Goal: Task Accomplishment & Management: Manage account settings

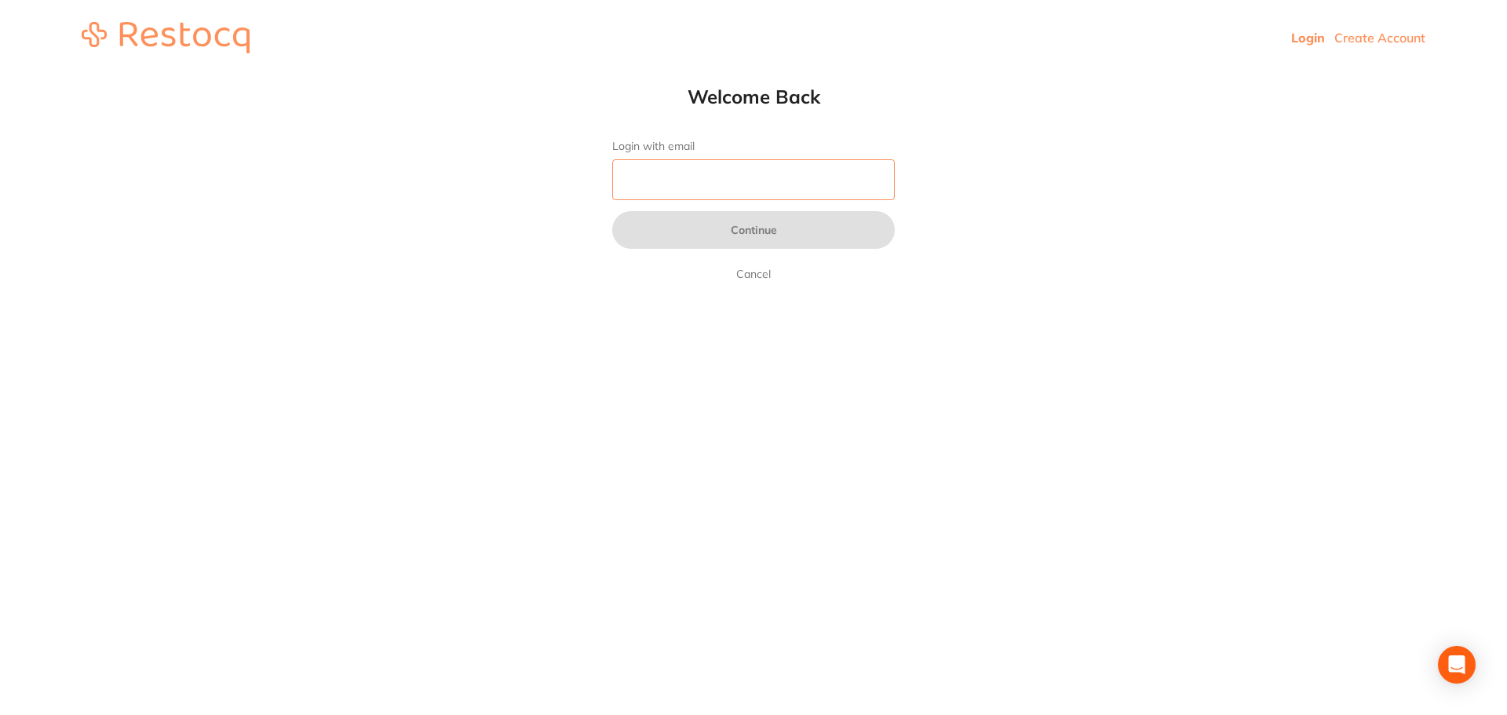
click at [639, 169] on input "Login with email" at bounding box center [753, 179] width 282 height 41
type input "[EMAIL_ADDRESS][DOMAIN_NAME]"
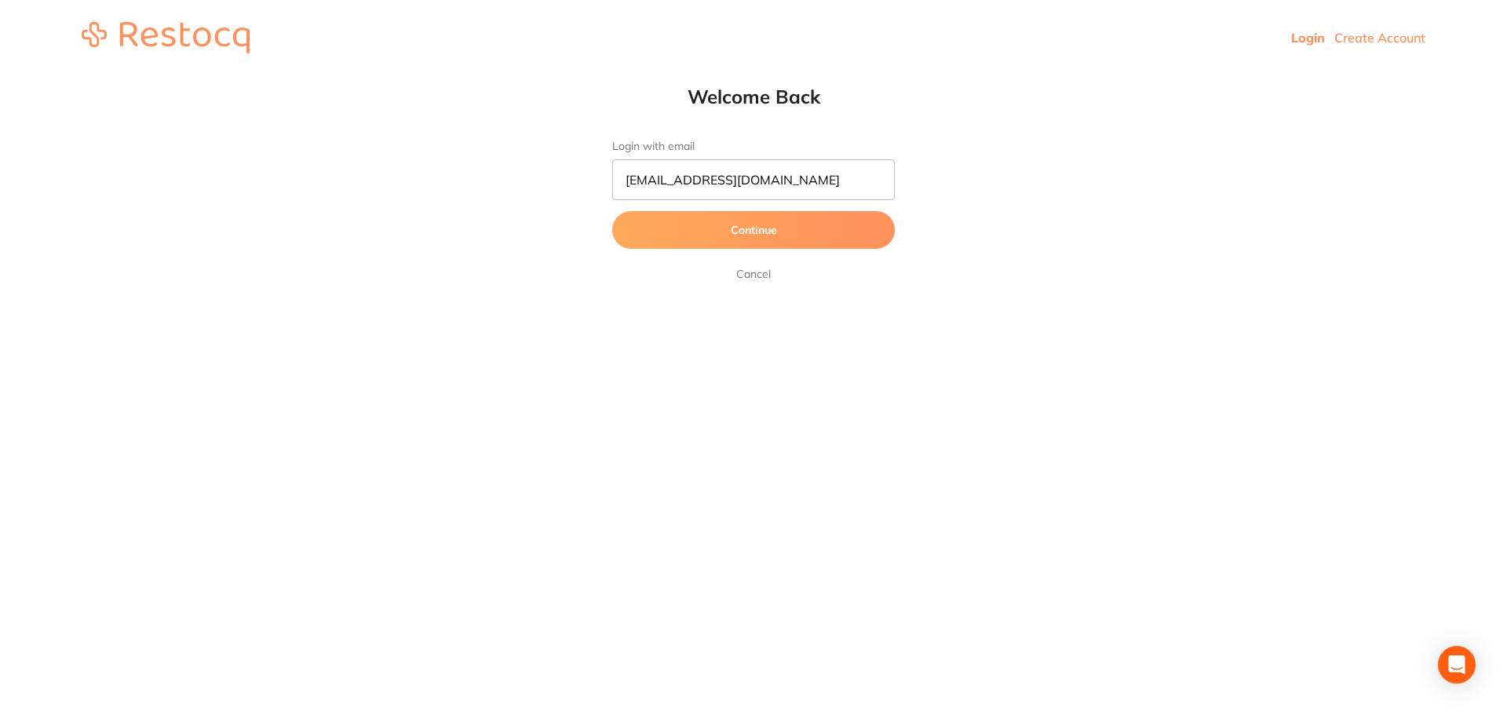
click at [718, 240] on button "Continue" at bounding box center [753, 230] width 282 height 38
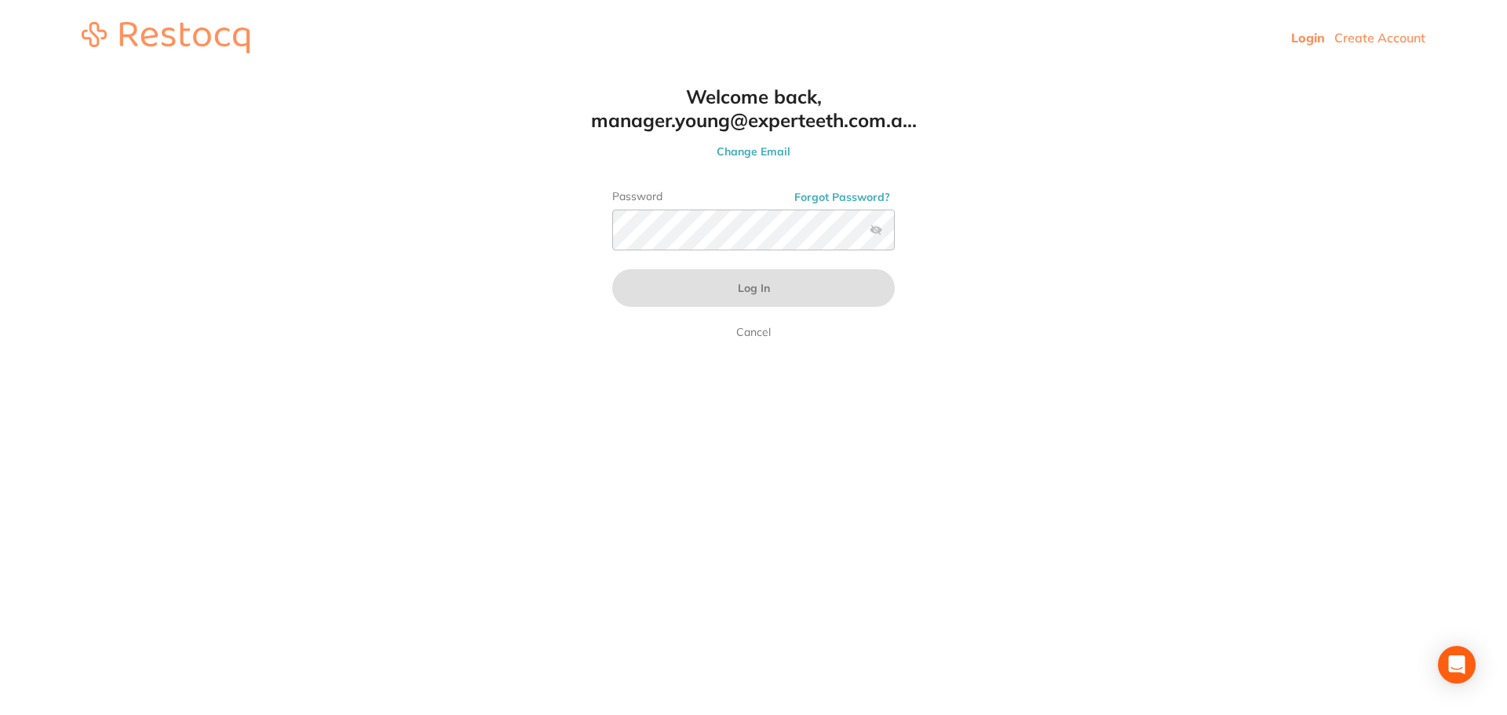
click at [765, 337] on link "Cancel" at bounding box center [753, 332] width 41 height 19
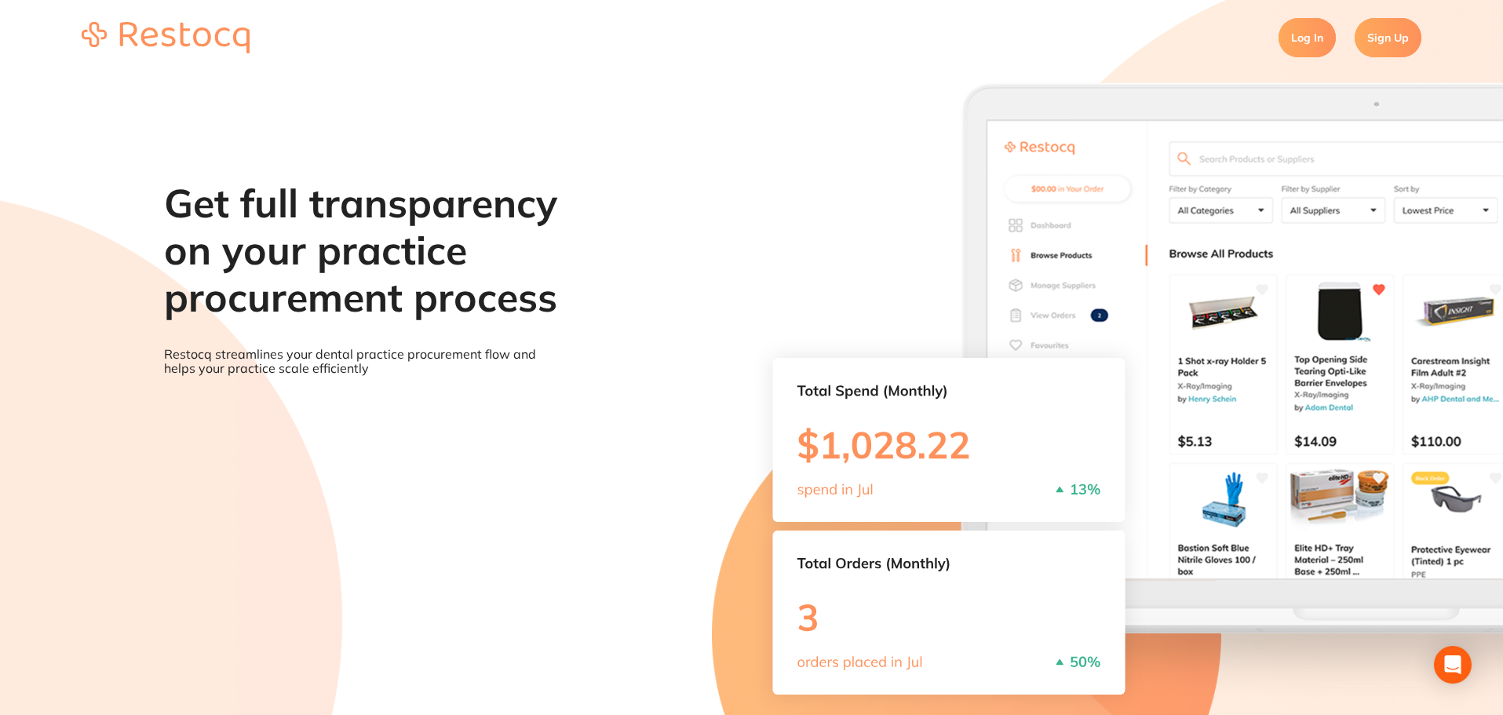
click at [1294, 38] on link "Log In" at bounding box center [1306, 37] width 57 height 39
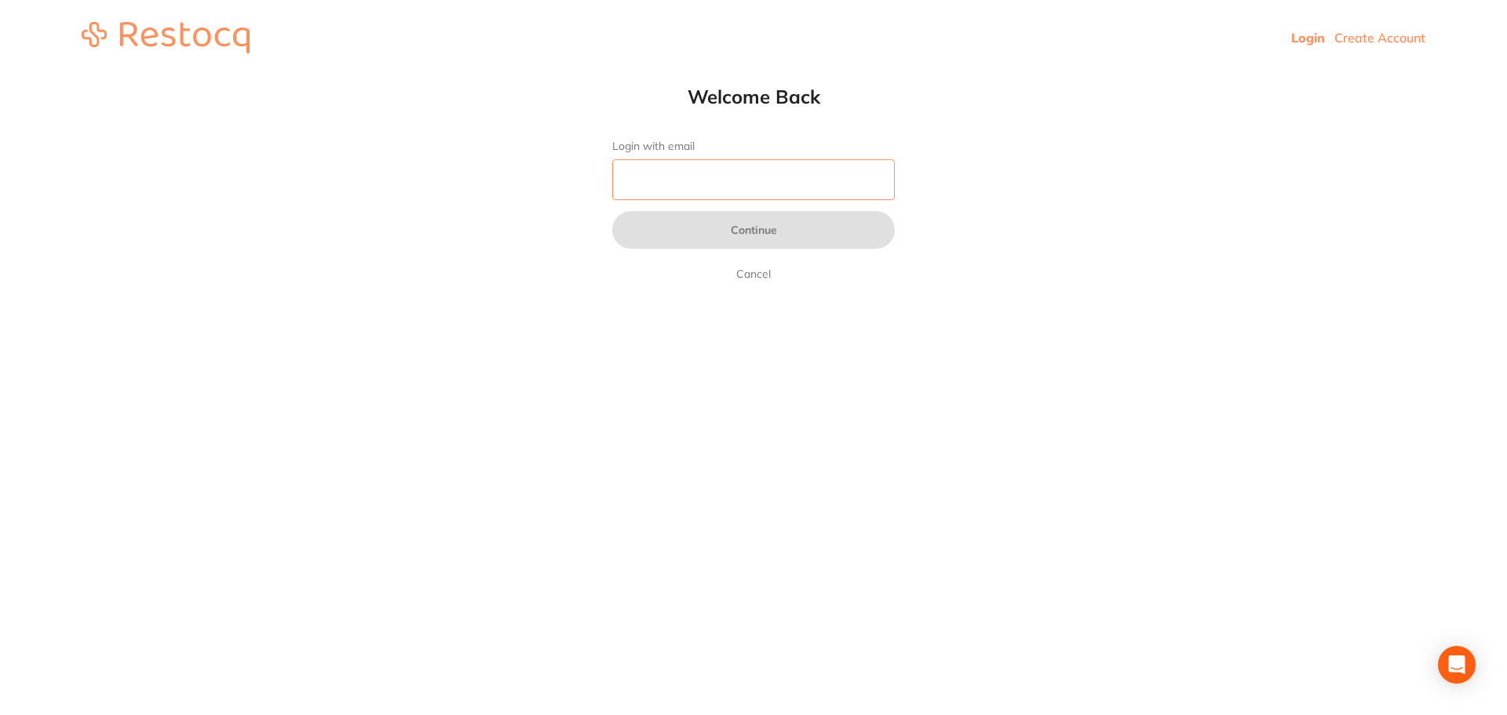
click at [630, 174] on input "Login with email" at bounding box center [753, 179] width 282 height 41
type input "[EMAIL_ADDRESS][DOMAIN_NAME]"
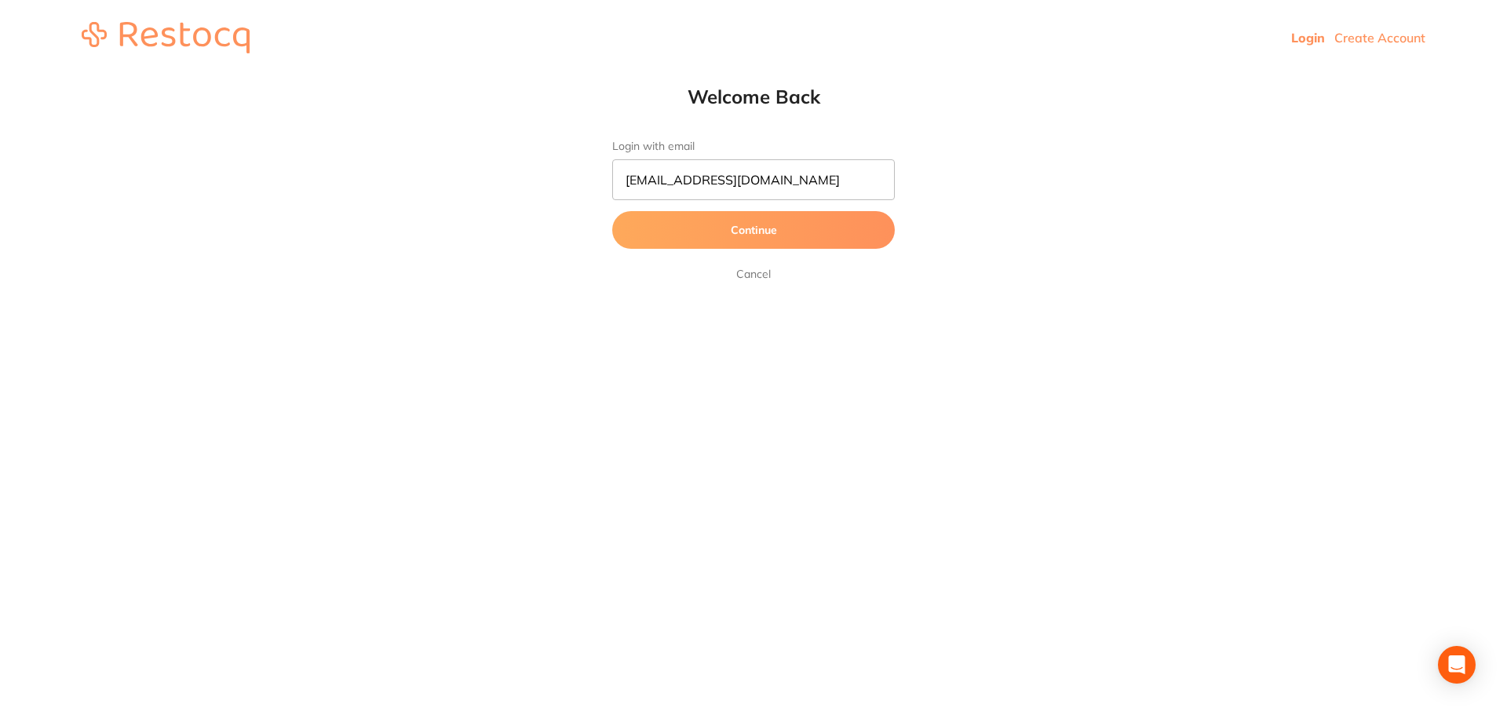
click at [733, 238] on button "Continue" at bounding box center [753, 230] width 282 height 38
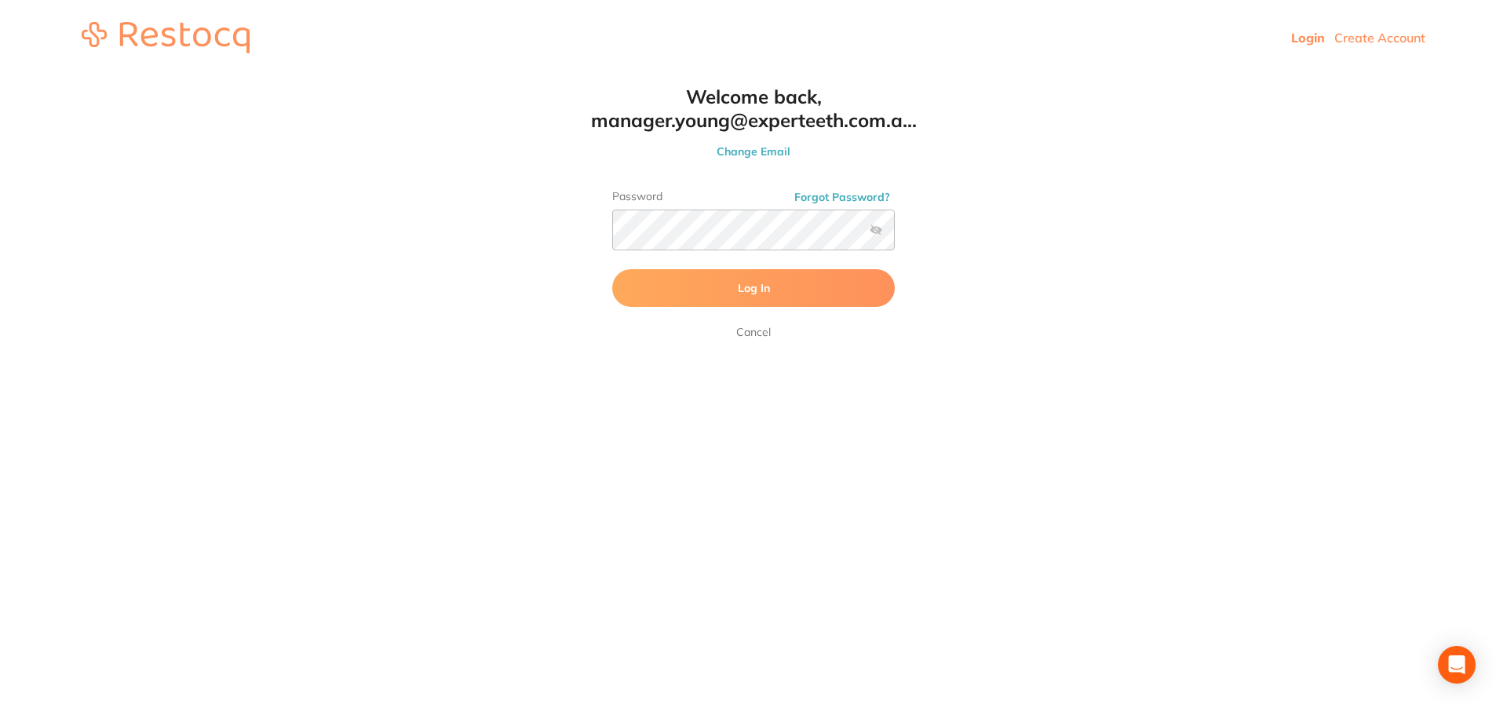
click at [724, 286] on button "Log In" at bounding box center [753, 288] width 282 height 38
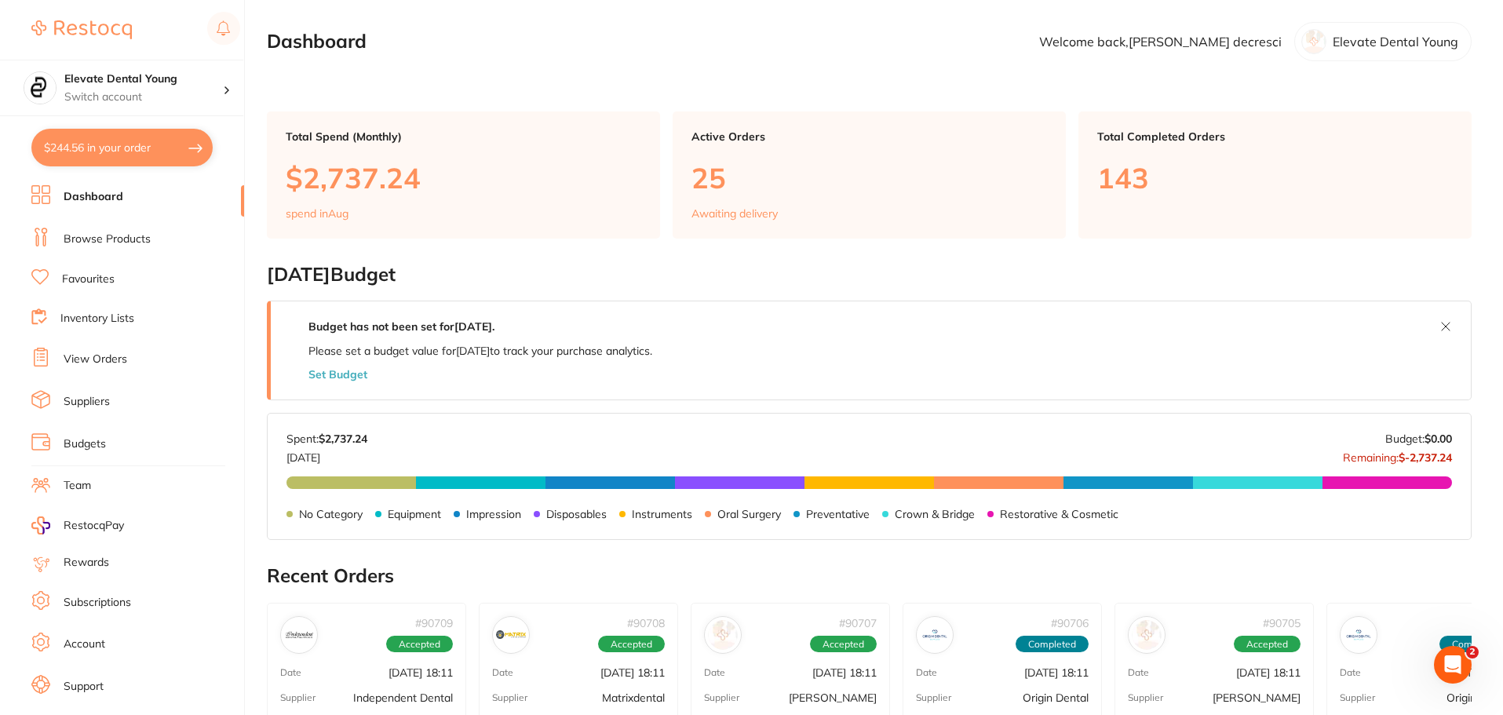
click at [120, 152] on button "$244.56 in your order" at bounding box center [121, 148] width 181 height 38
checkbox input "true"
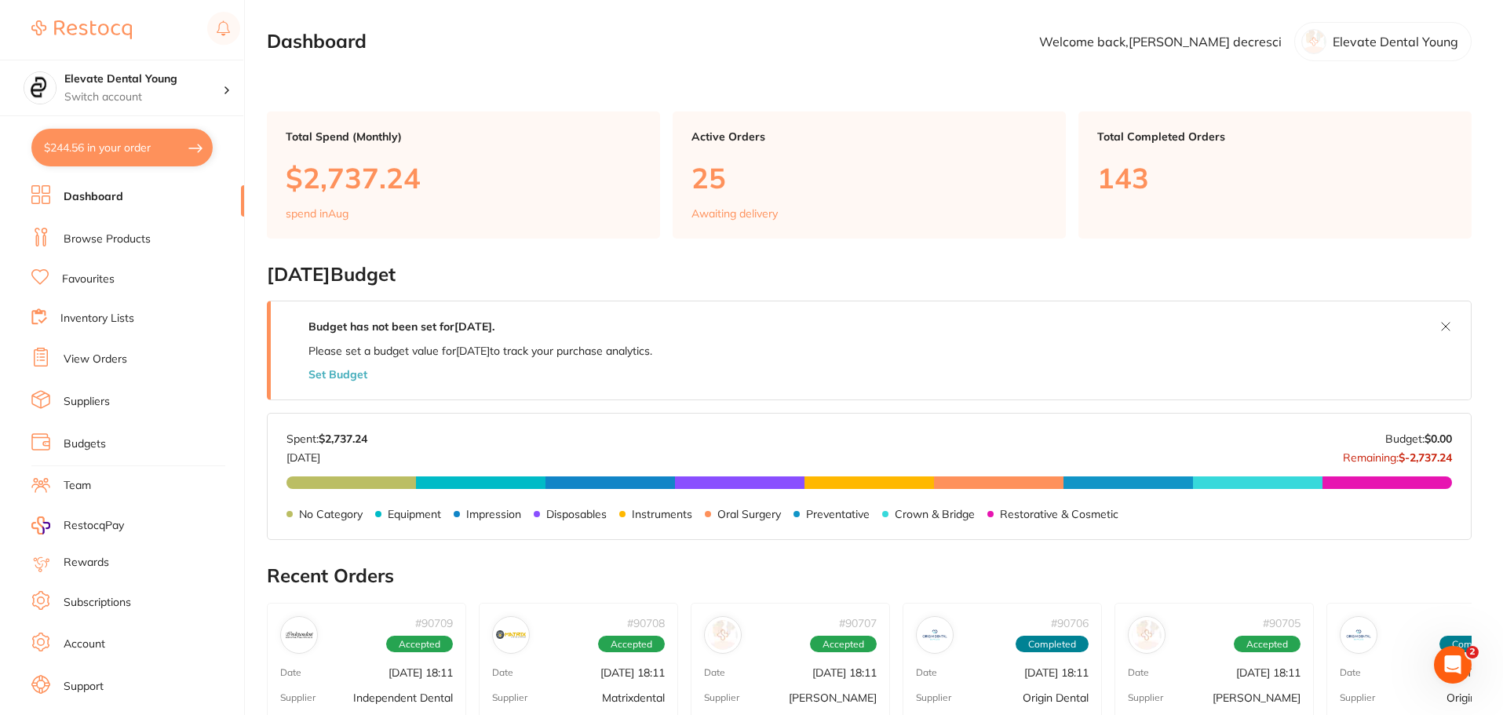
checkbox input "true"
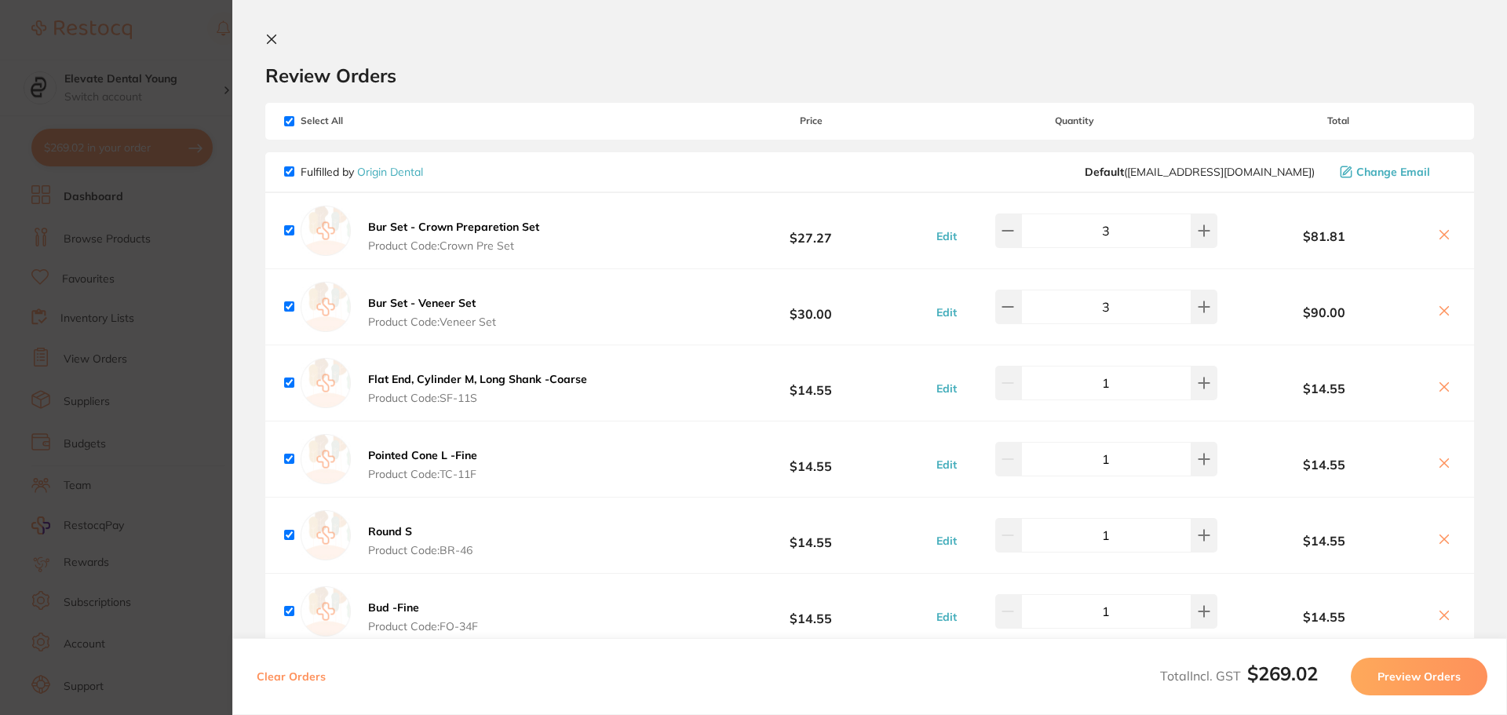
click at [274, 42] on icon at bounding box center [272, 39] width 9 height 9
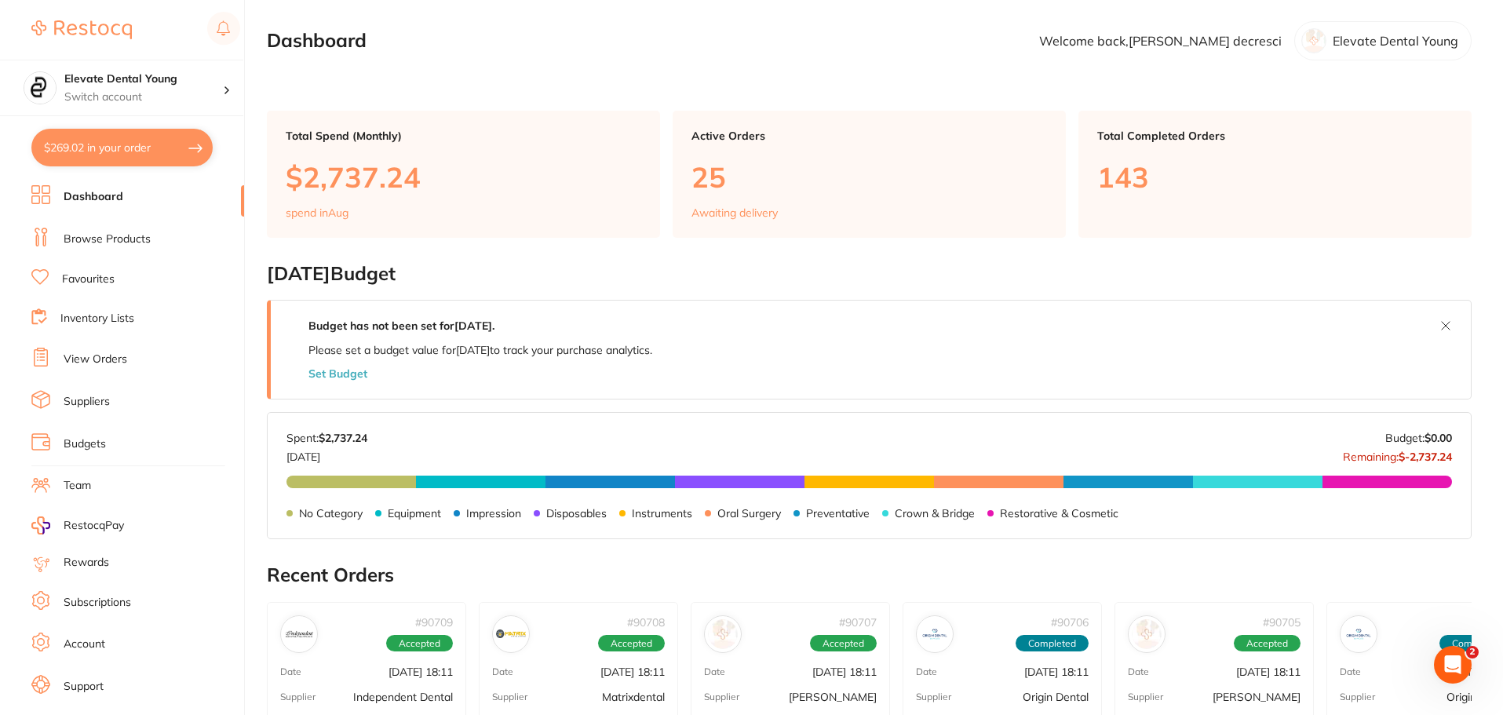
click at [122, 364] on link "View Orders" at bounding box center [96, 360] width 64 height 16
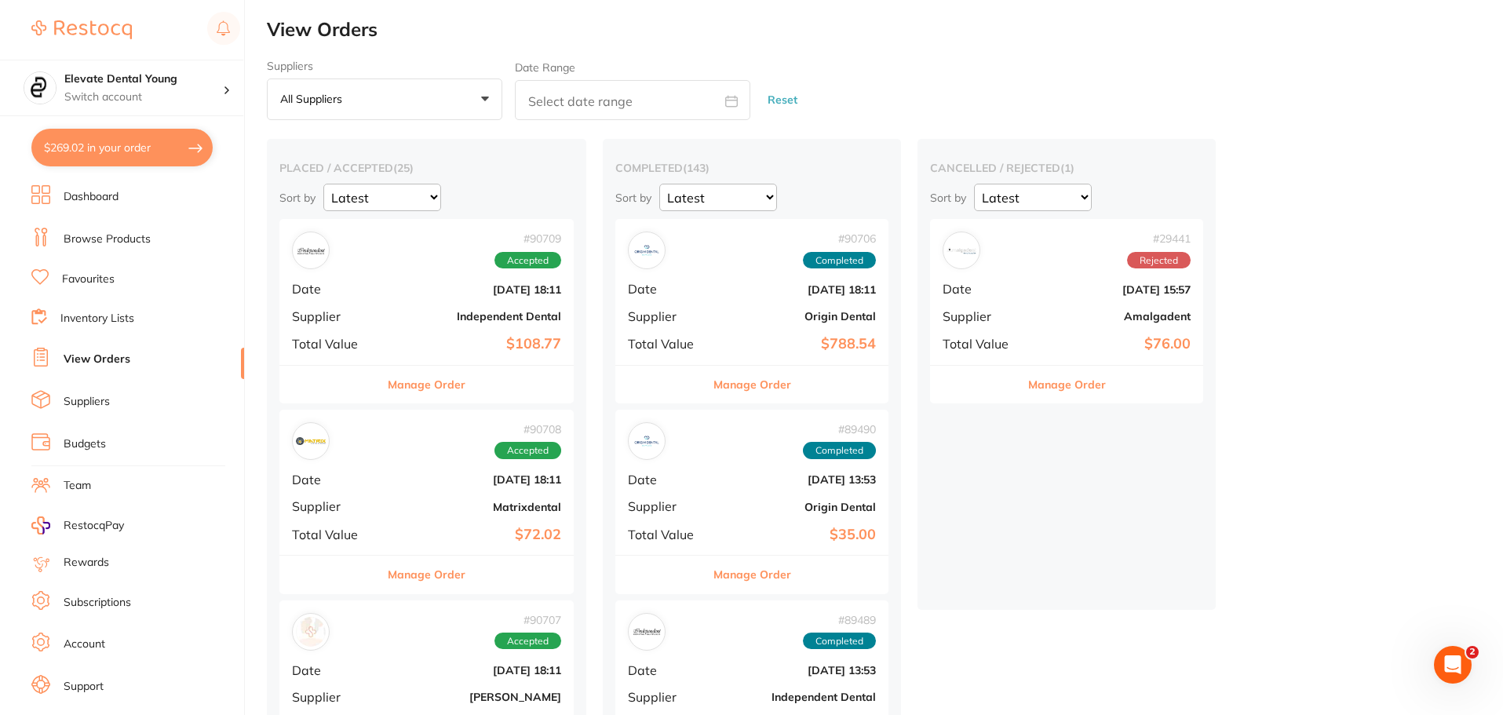
click at [393, 84] on button "All suppliers +0" at bounding box center [384, 99] width 235 height 42
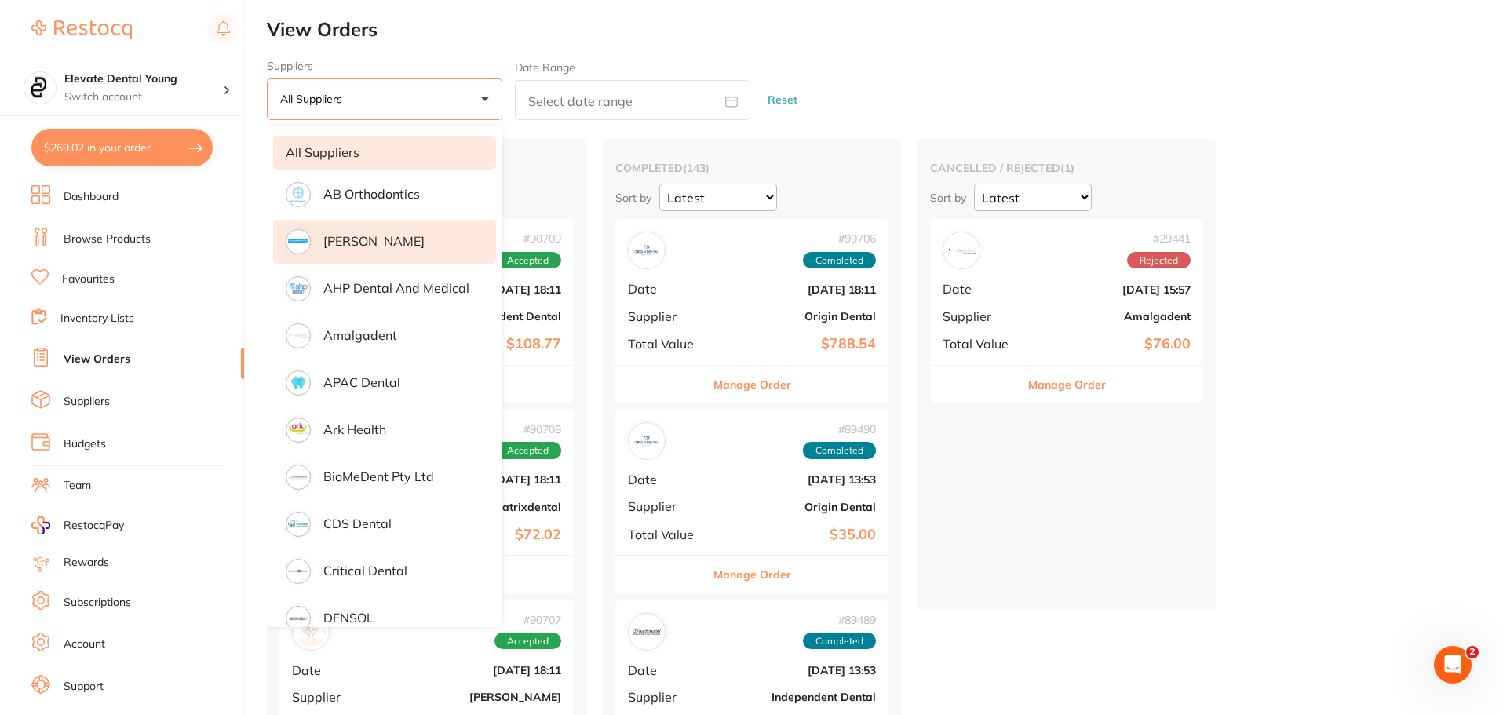
click at [379, 251] on li "[PERSON_NAME]" at bounding box center [384, 242] width 223 height 44
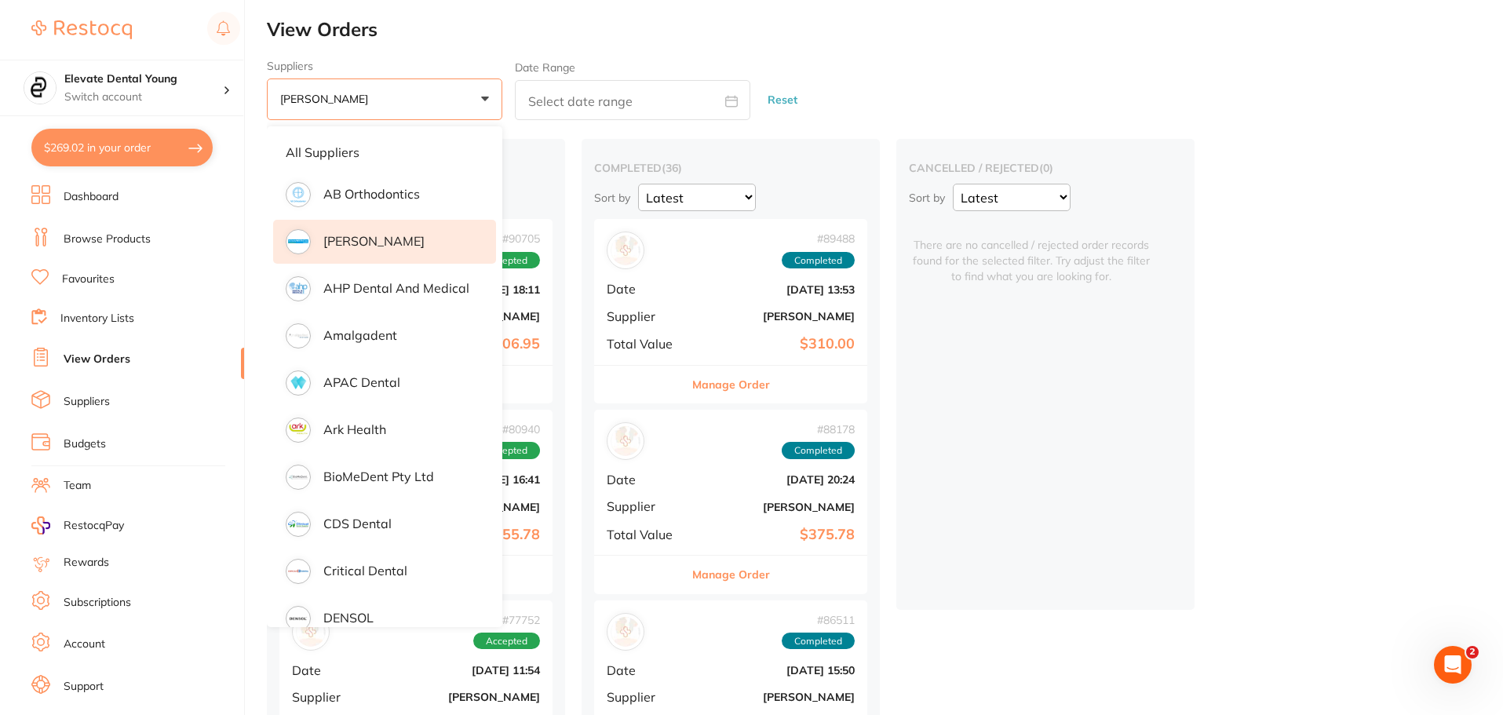
click at [366, 242] on p "[PERSON_NAME]" at bounding box center [373, 241] width 101 height 14
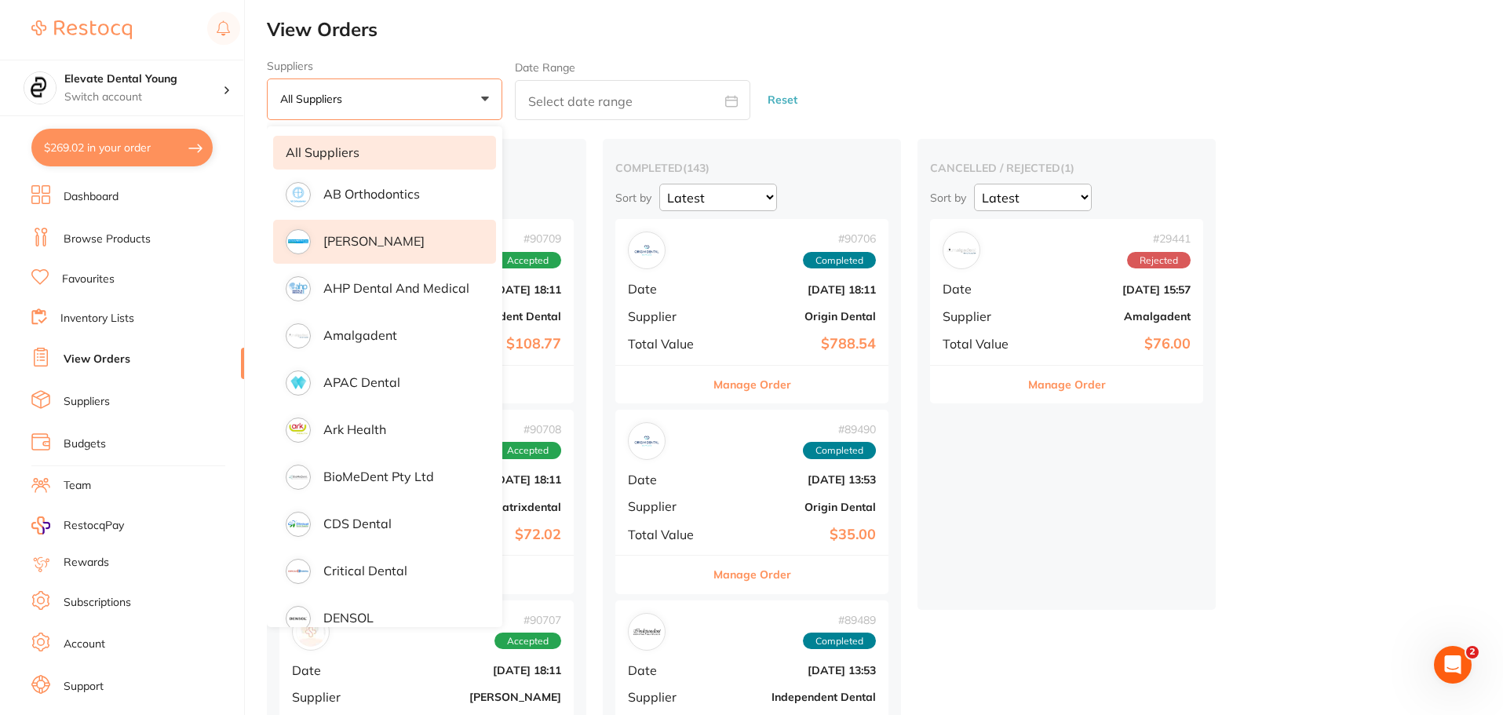
click at [380, 229] on li "[PERSON_NAME]" at bounding box center [384, 242] width 223 height 44
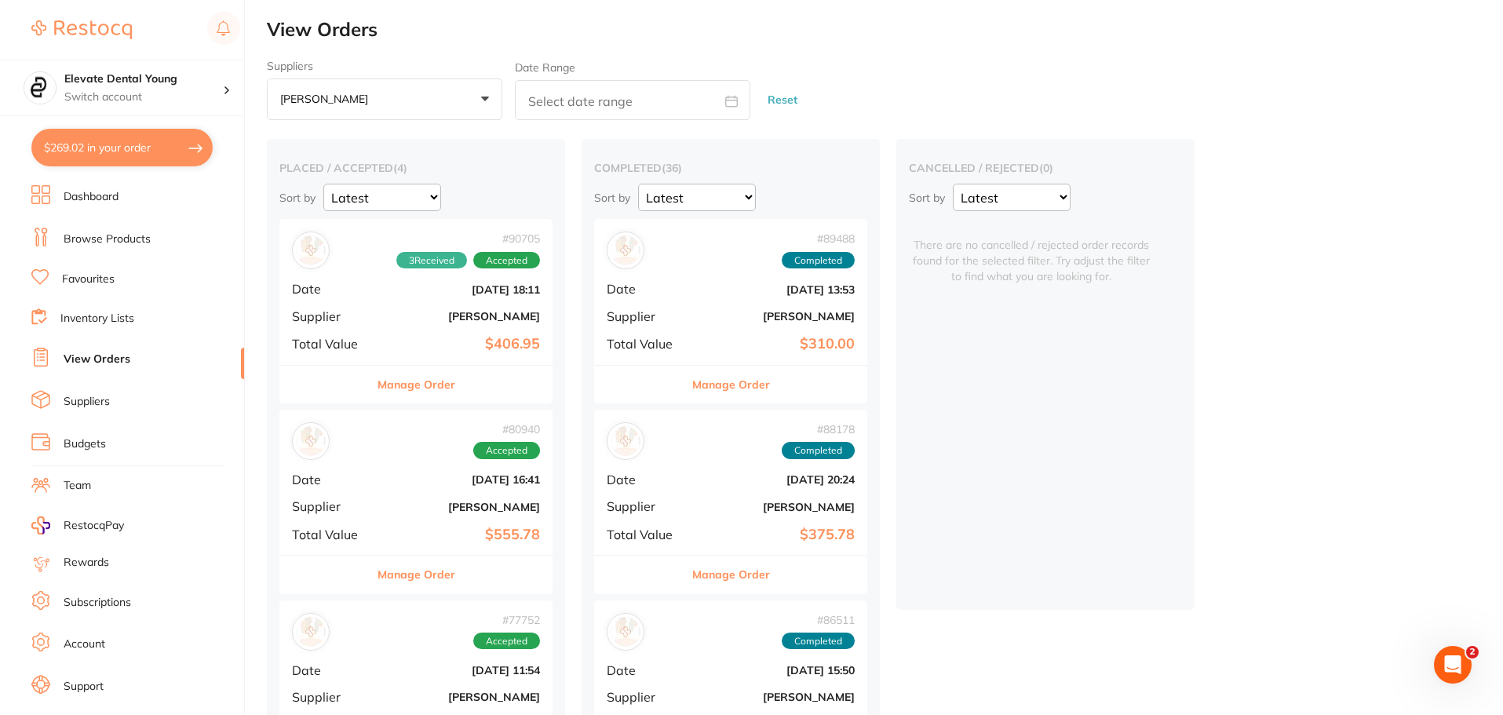
click at [441, 386] on button "Manage Order" at bounding box center [416, 385] width 78 height 38
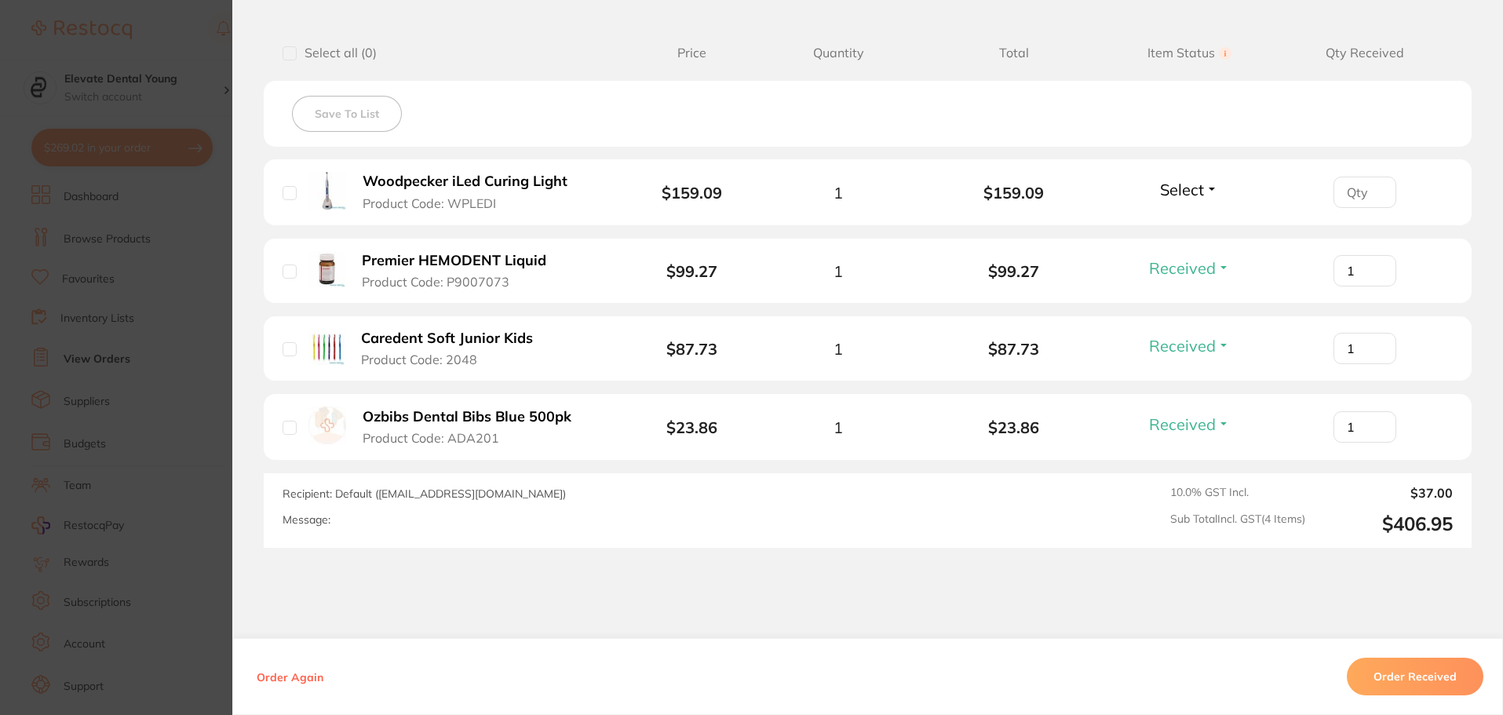
scroll to position [392, 0]
click at [285, 268] on input "checkbox" at bounding box center [289, 271] width 14 height 14
click at [283, 272] on input "checkbox" at bounding box center [289, 271] width 14 height 14
checkbox input "false"
click at [1220, 347] on button "Received" at bounding box center [1189, 345] width 90 height 20
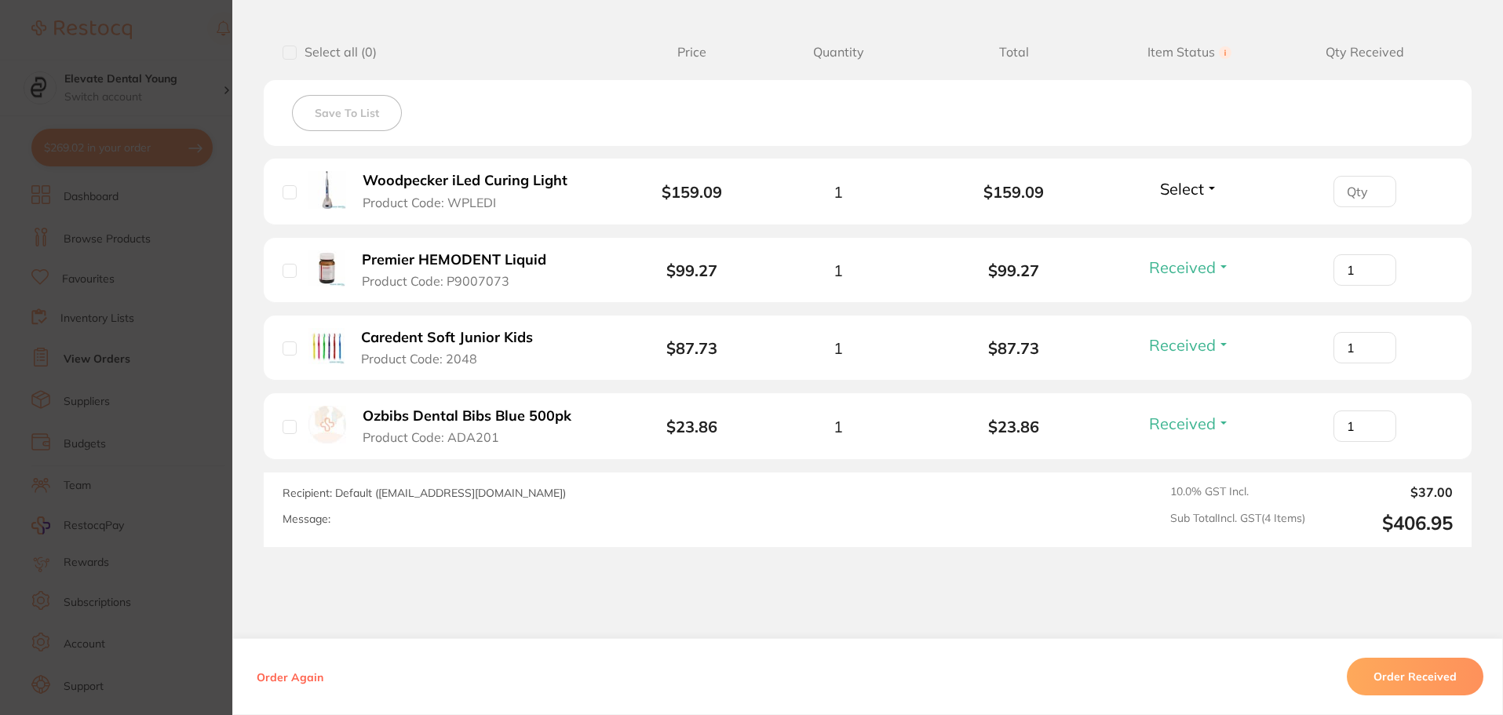
click at [1155, 179] on button "Select" at bounding box center [1188, 189] width 67 height 20
click at [934, 192] on b "$159.09" at bounding box center [1014, 192] width 176 height 18
click at [1434, 677] on button "Order Received" at bounding box center [1415, 677] width 137 height 38
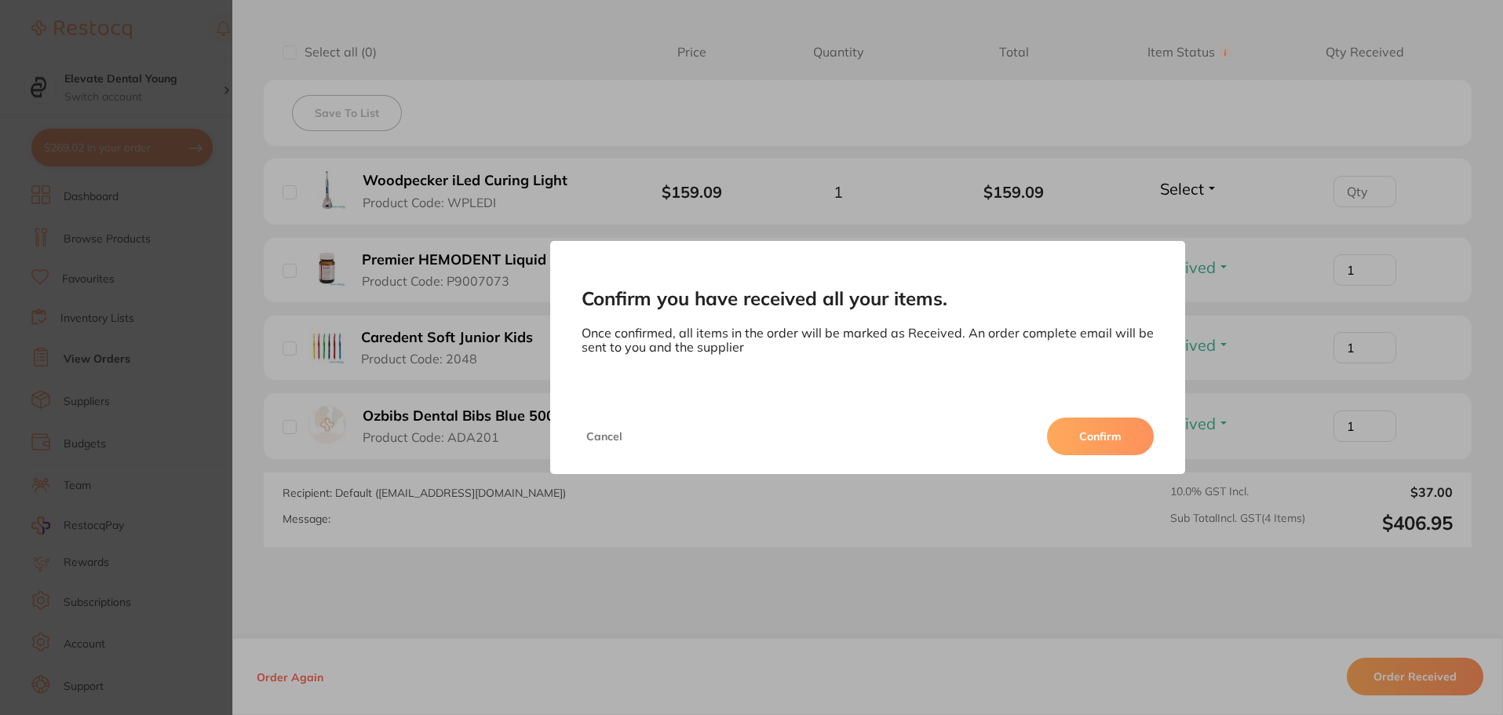
click at [1000, 538] on div "Confirm you have received all your items. Once confirmed, all items in the orde…" at bounding box center [867, 357] width 1270 height 715
click at [616, 441] on button "Cancel" at bounding box center [604, 436] width 46 height 38
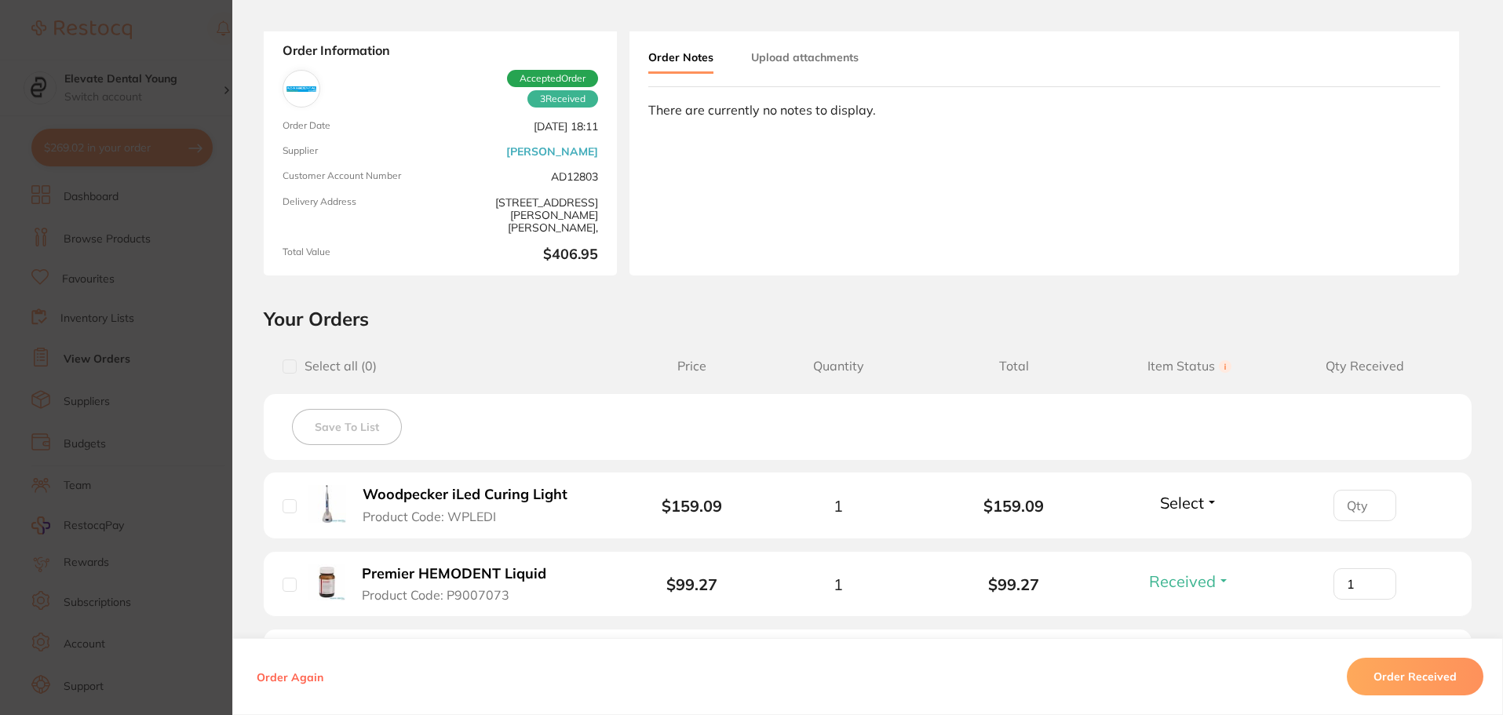
scroll to position [0, 0]
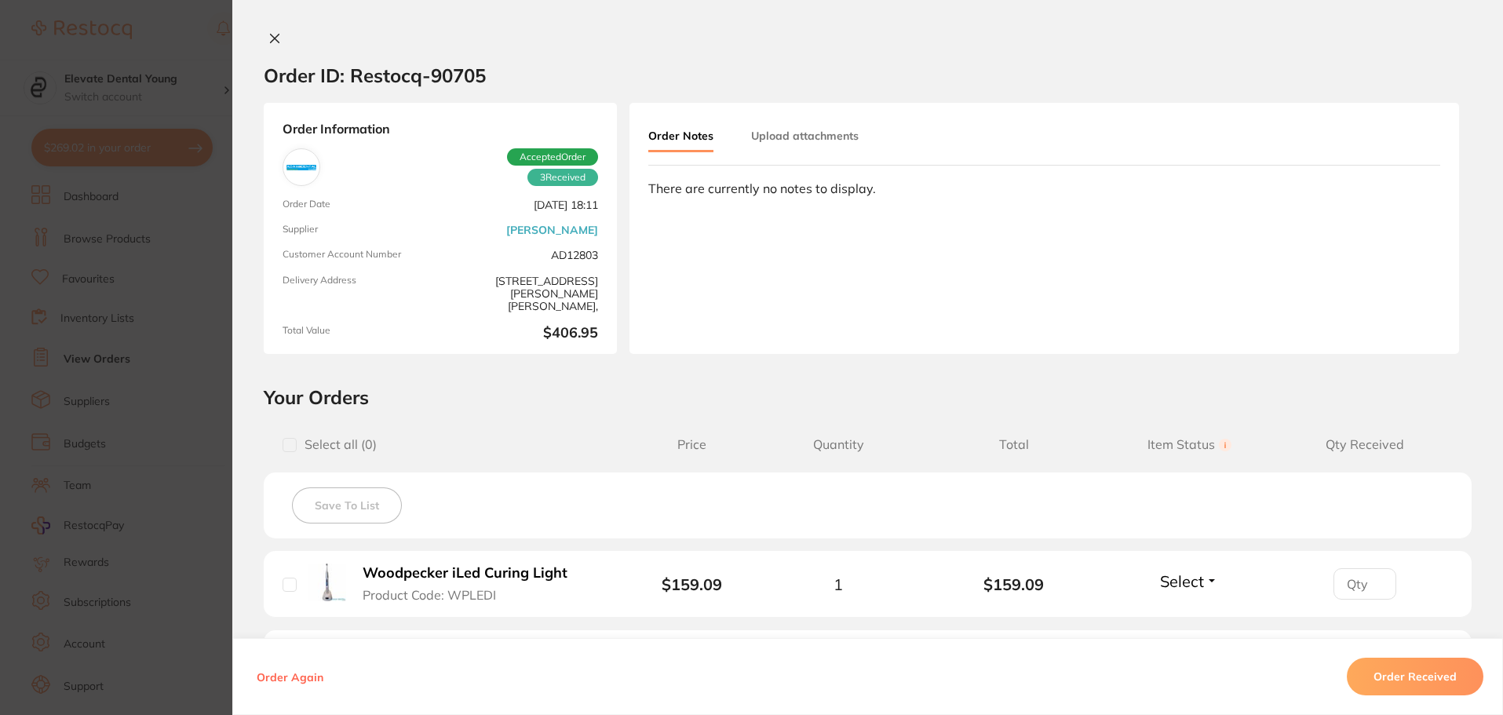
click at [271, 40] on icon at bounding box center [275, 39] width 9 height 9
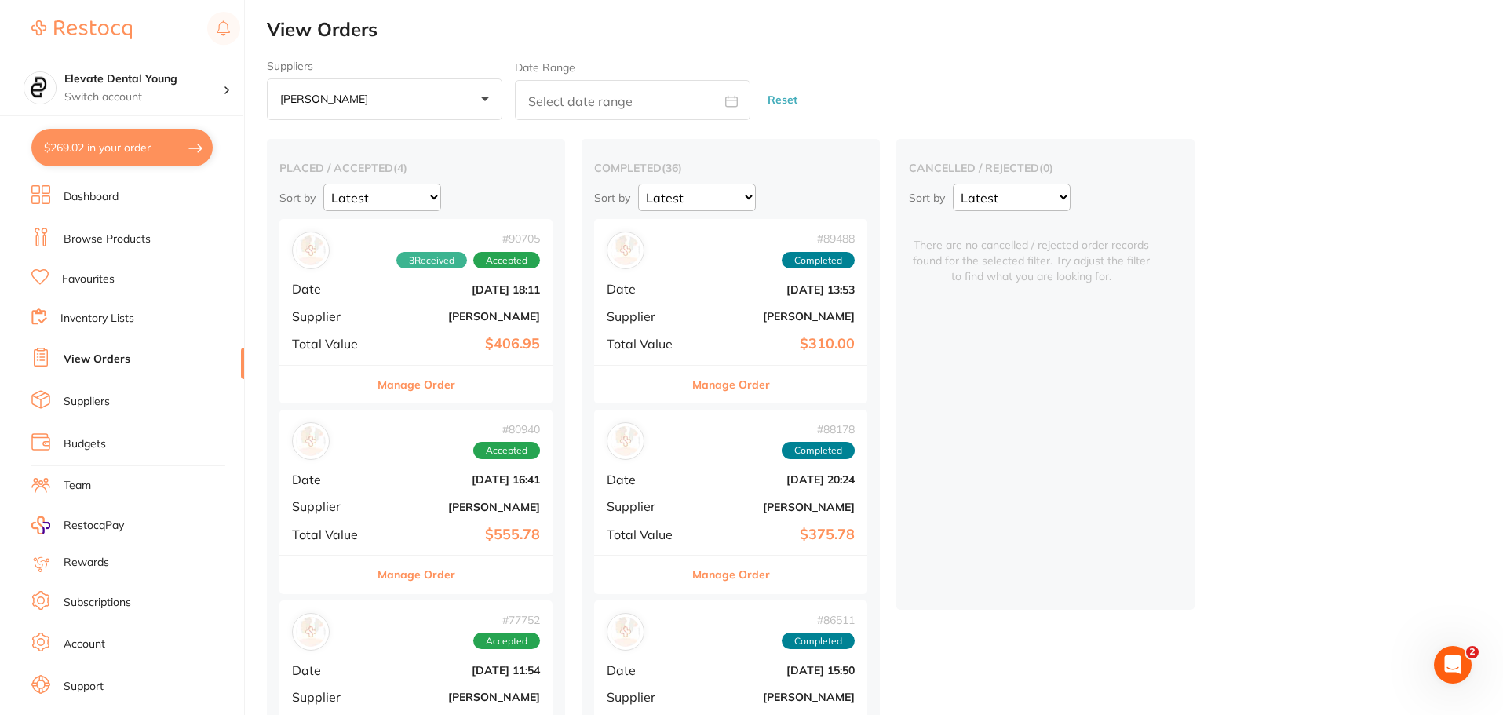
click at [443, 115] on button "[PERSON_NAME] +0" at bounding box center [384, 99] width 235 height 42
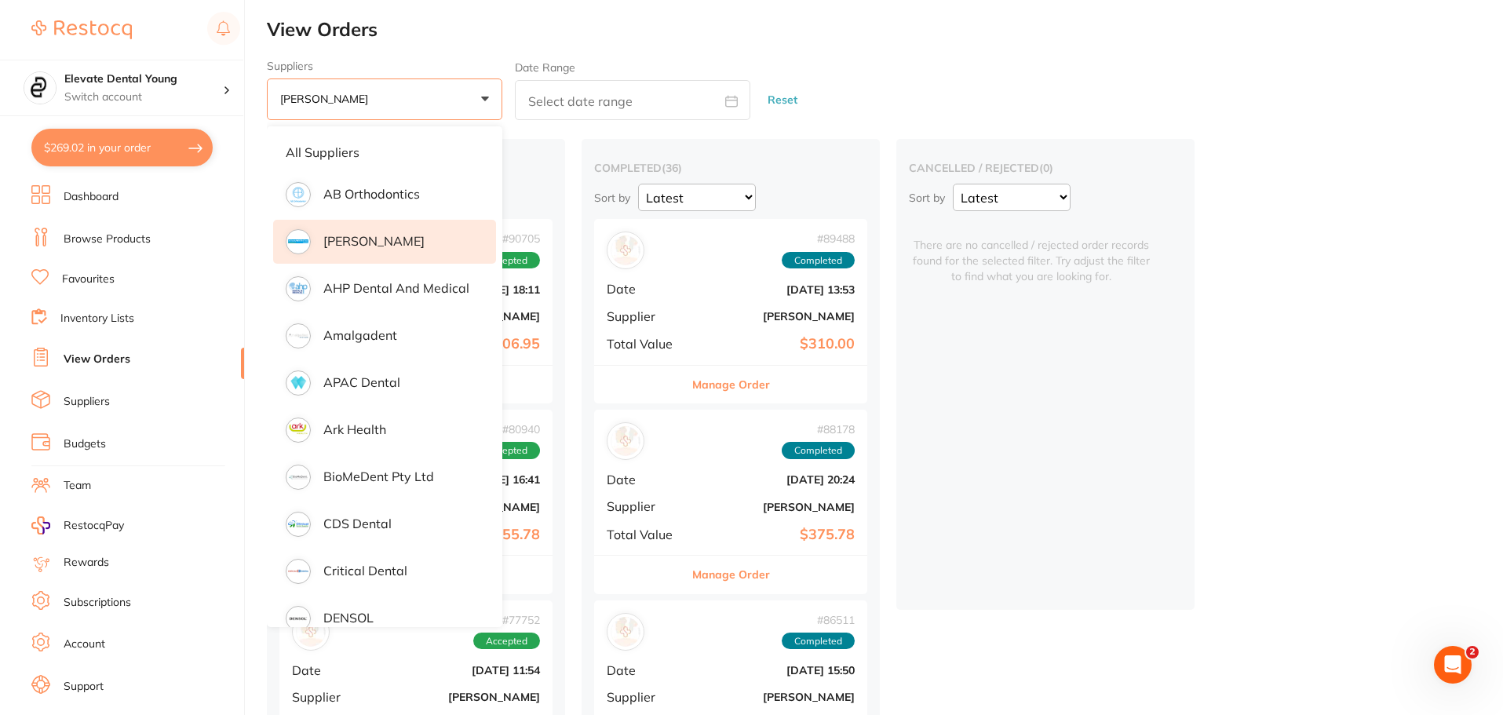
click at [840, 86] on div "Suppliers [PERSON_NAME] +0 All suppliers AB Orthodontics [PERSON_NAME] Dental A…" at bounding box center [885, 90] width 1236 height 61
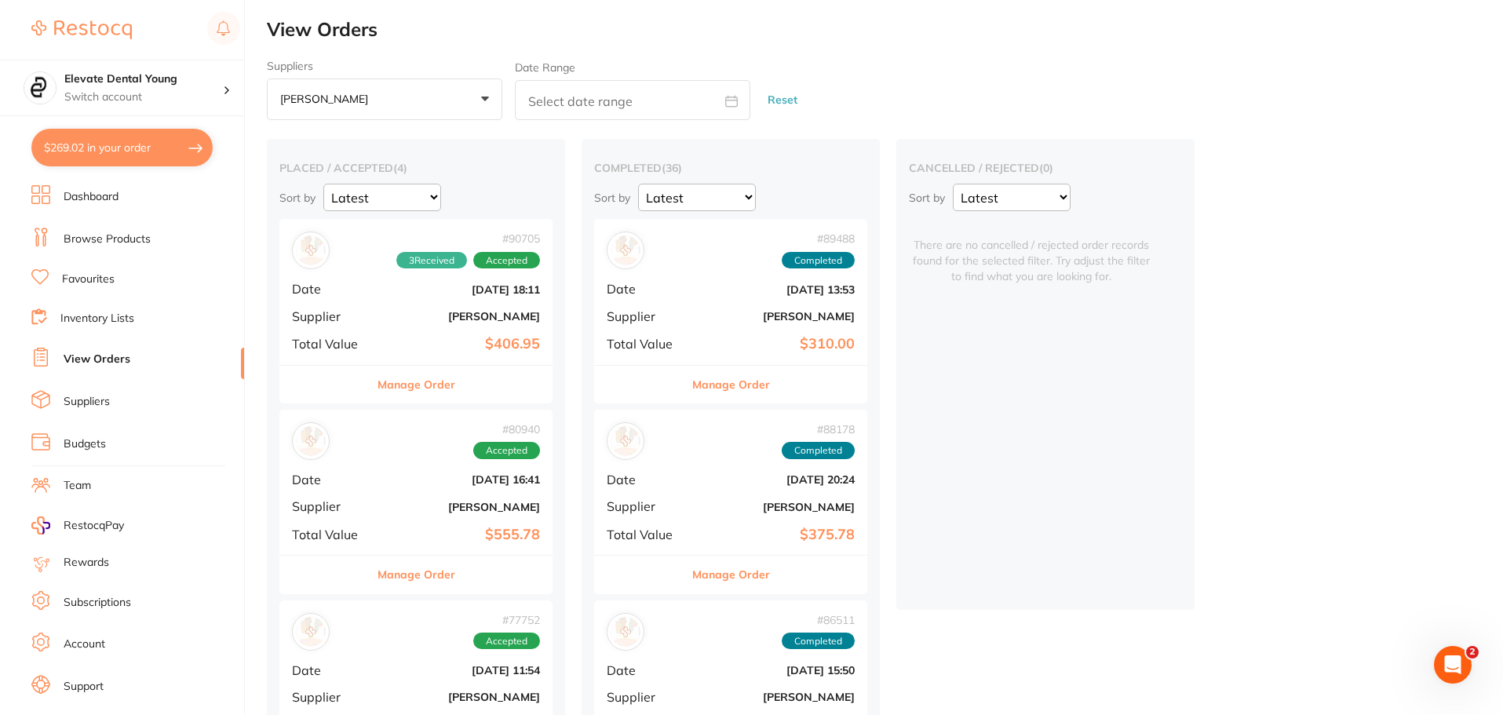
click at [432, 115] on button "[PERSON_NAME] +0" at bounding box center [384, 99] width 235 height 42
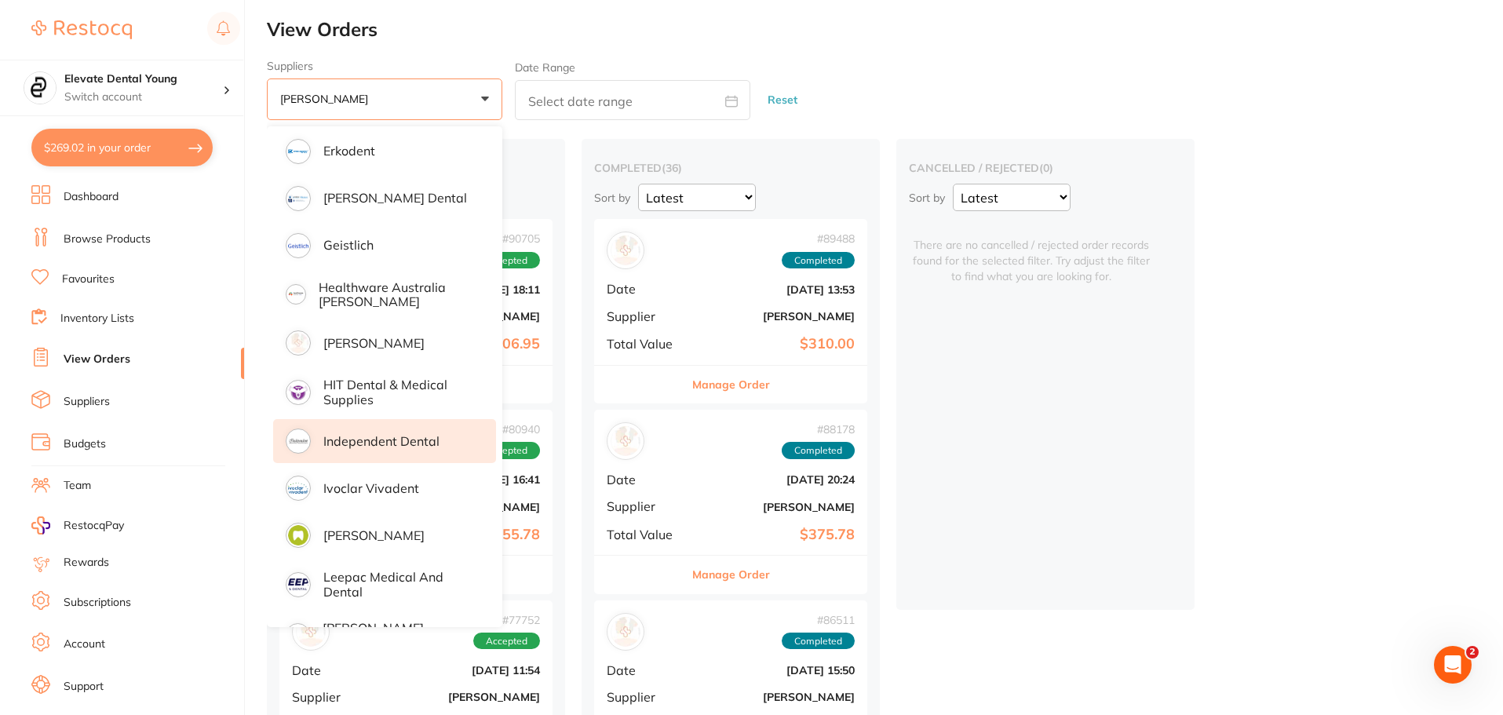
scroll to position [706, 0]
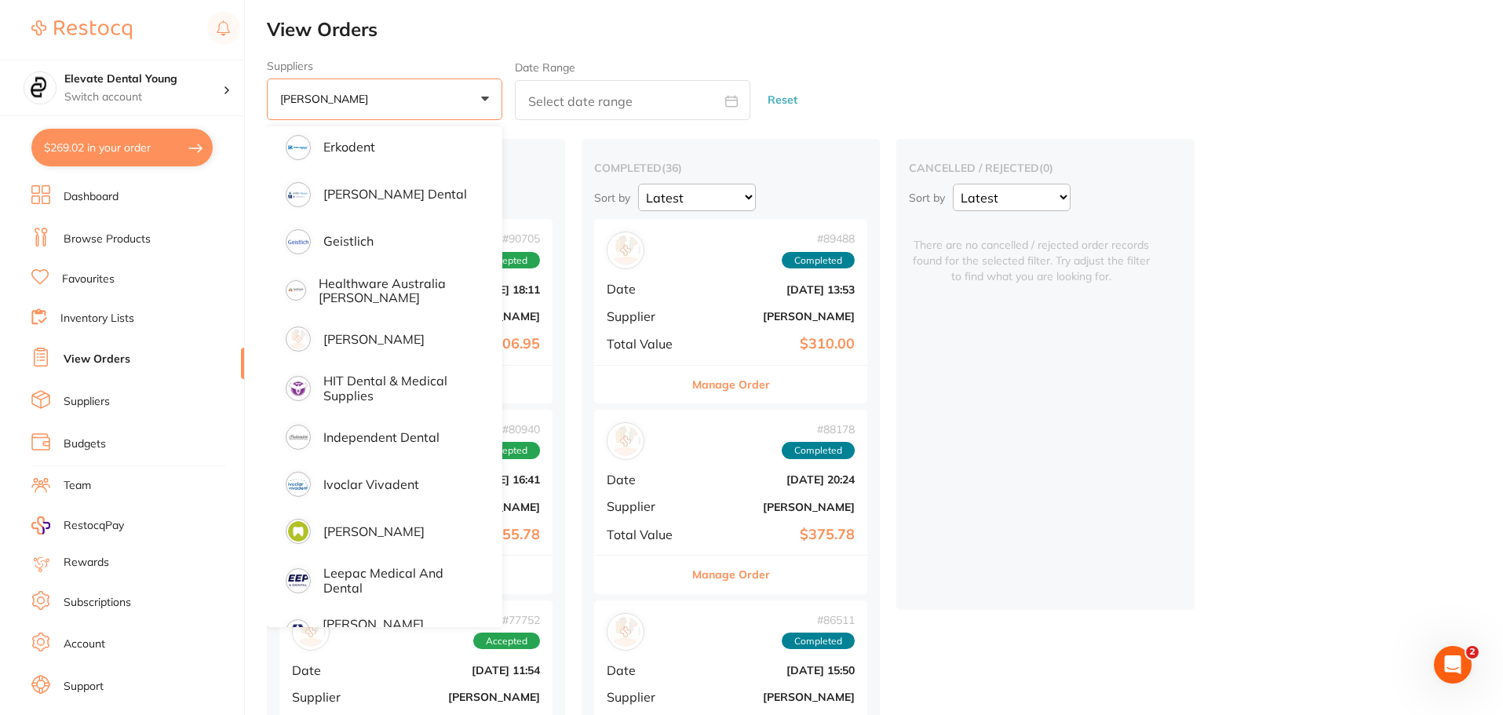
click at [468, 89] on button "[PERSON_NAME] +0" at bounding box center [384, 99] width 235 height 42
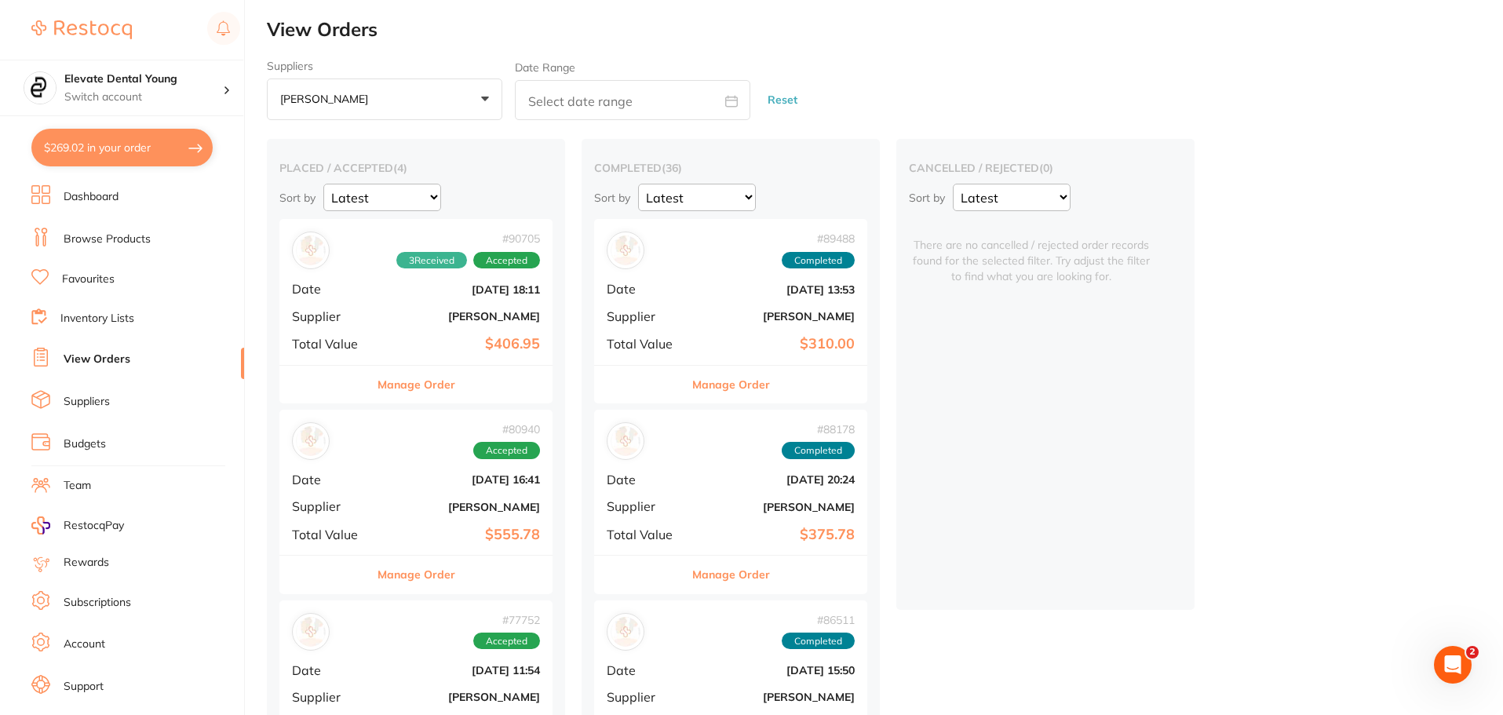
click at [462, 99] on button "[PERSON_NAME] +0" at bounding box center [384, 99] width 235 height 42
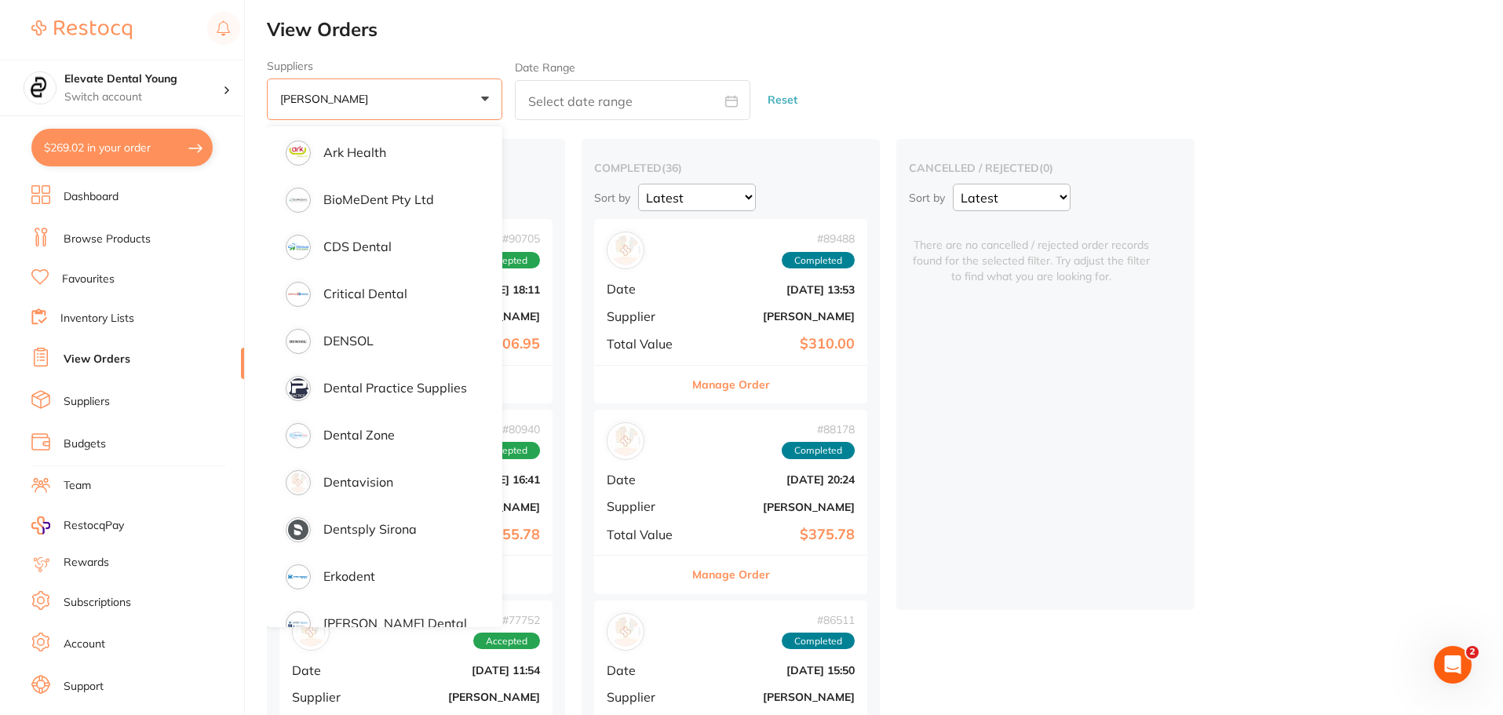
scroll to position [314, 0]
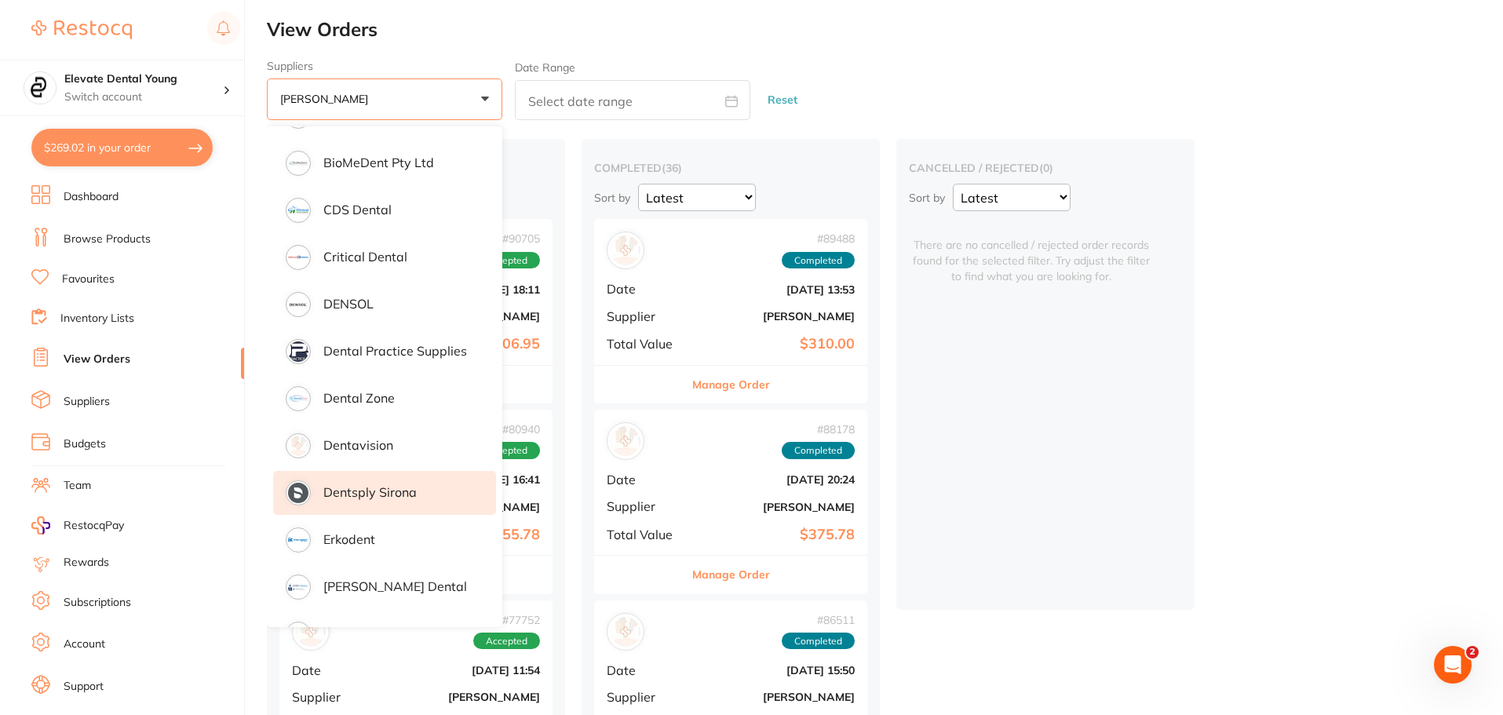
click at [390, 499] on p "Dentsply Sirona" at bounding box center [369, 492] width 93 height 14
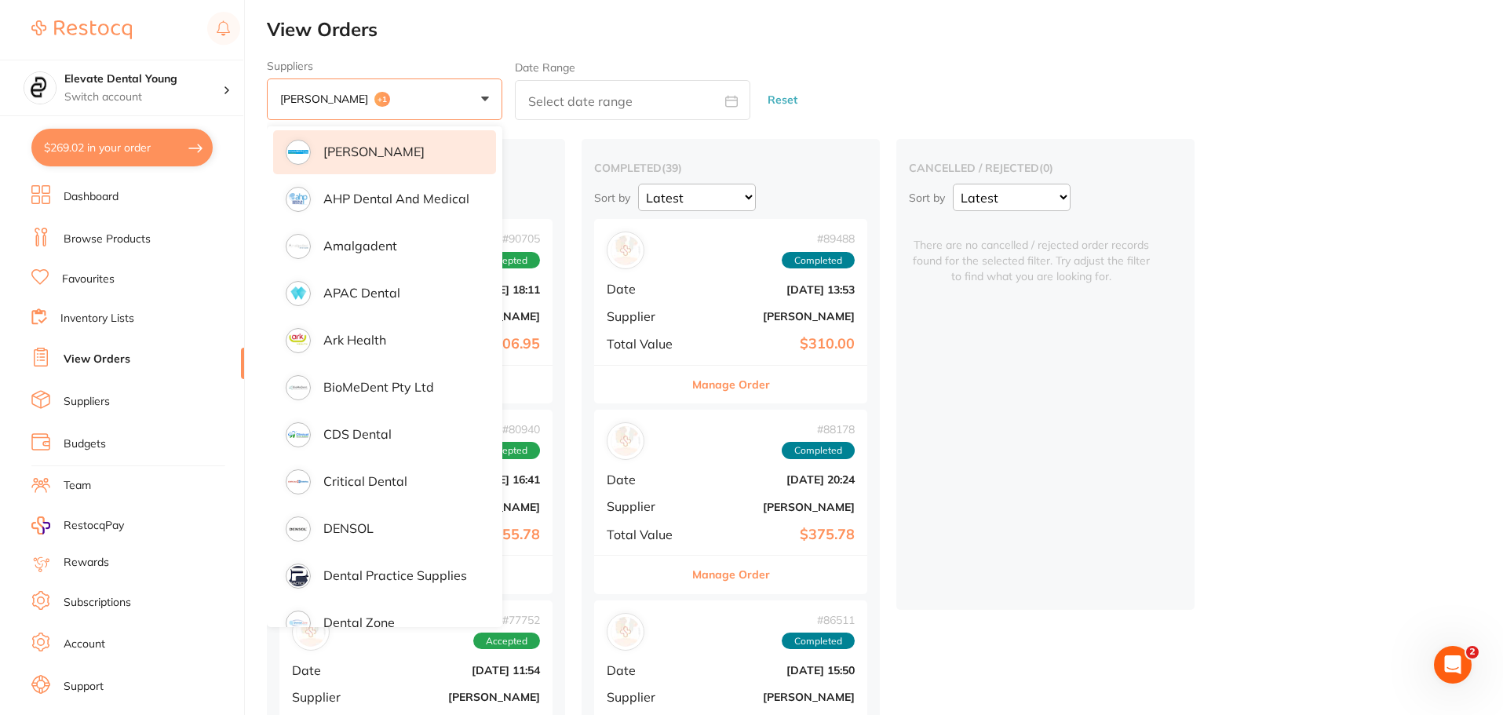
scroll to position [0, 0]
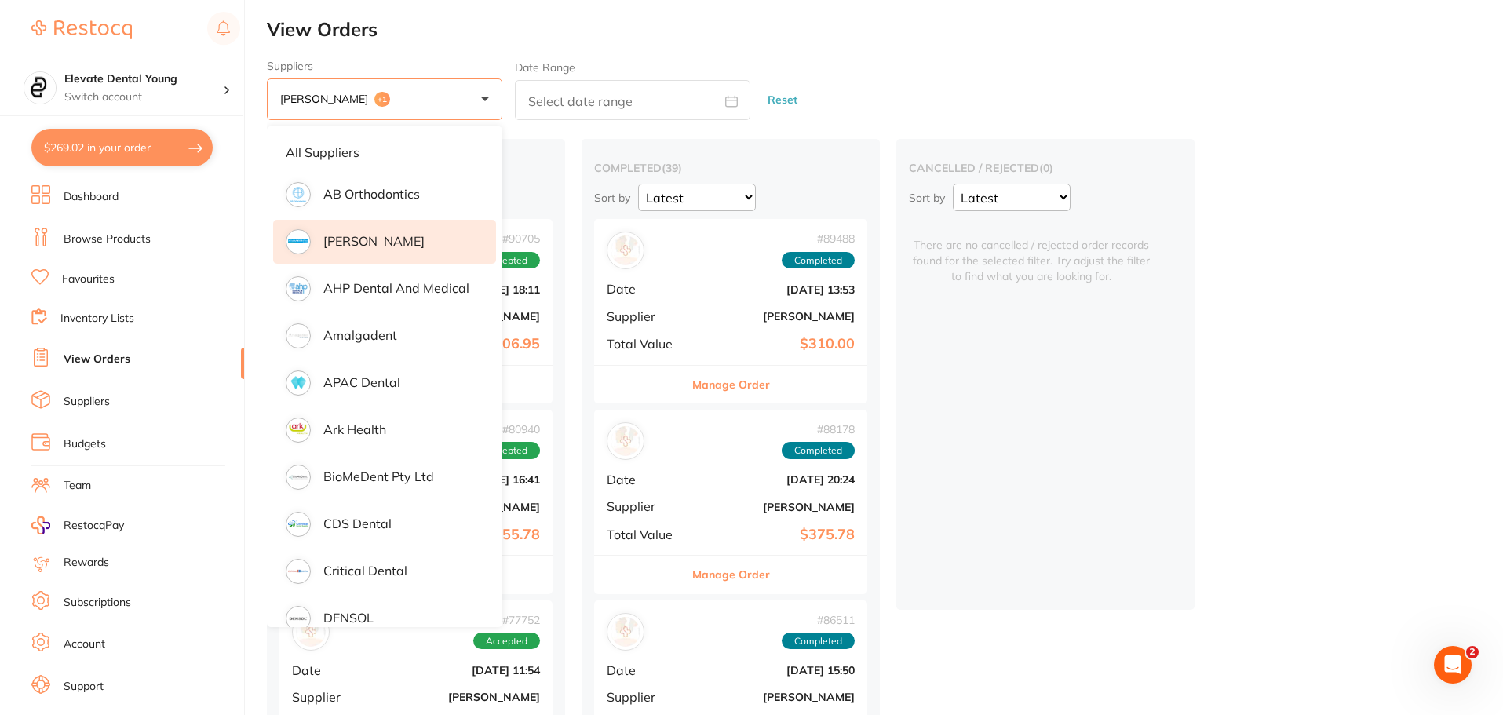
click at [338, 231] on li "[PERSON_NAME]" at bounding box center [384, 242] width 223 height 44
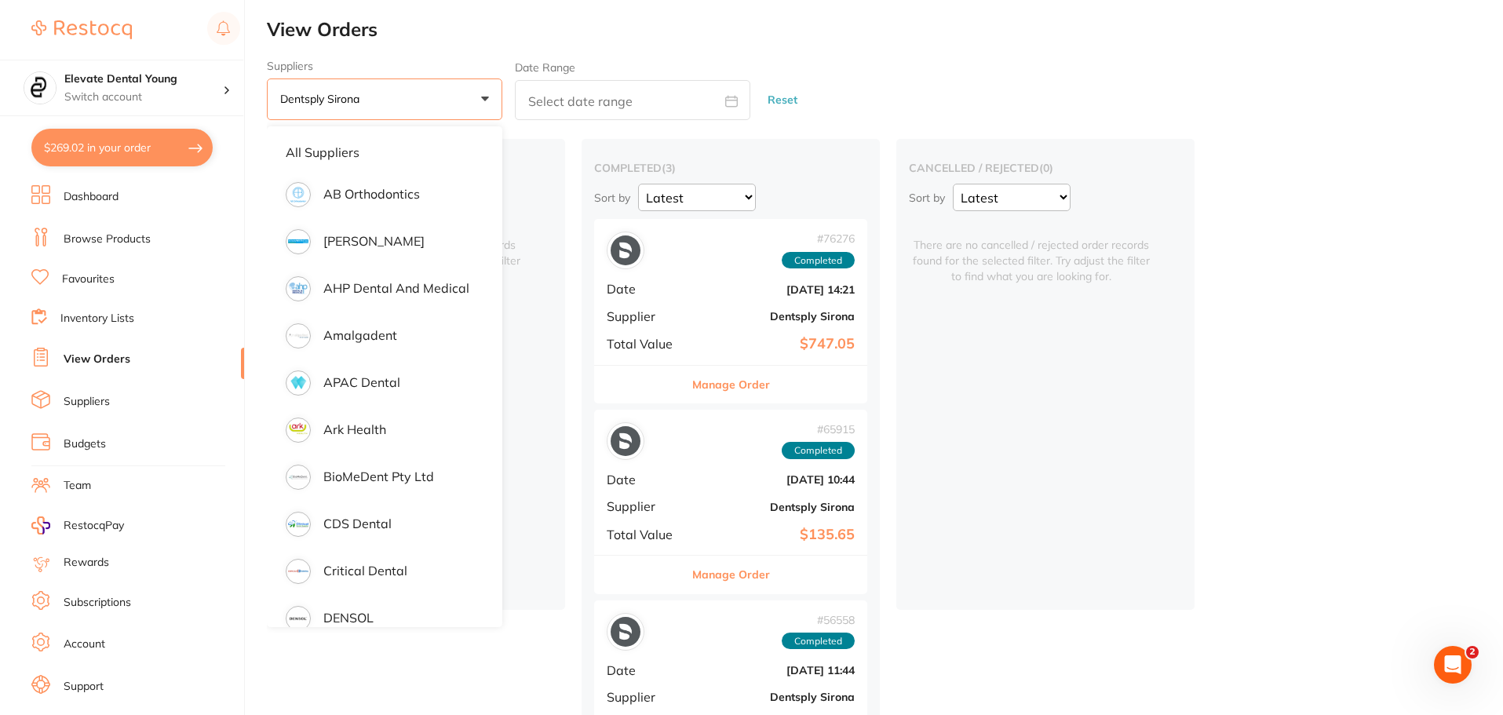
click at [1000, 69] on div "Suppliers Dentsply Sirona +0 All suppliers AB Orthodontics [PERSON_NAME] Dental…" at bounding box center [885, 90] width 1236 height 61
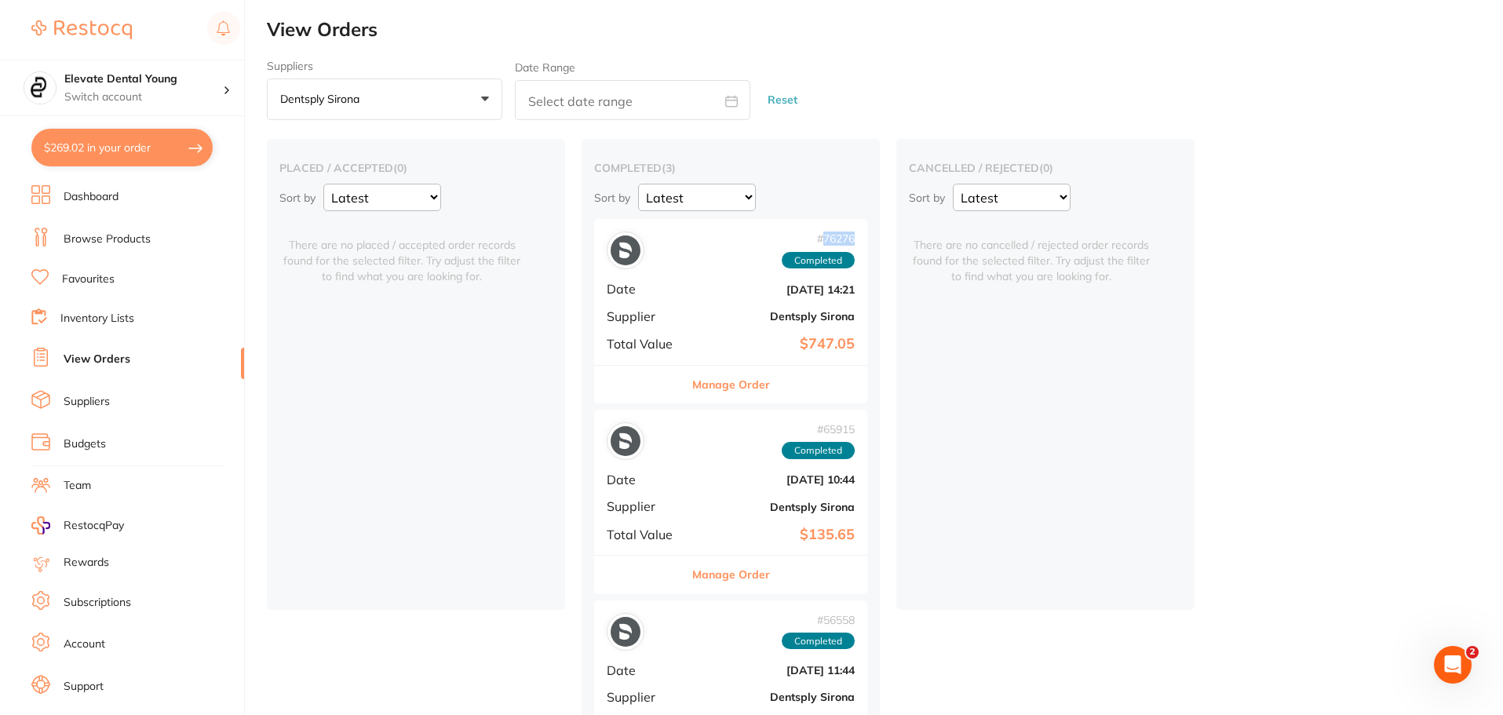
drag, startPoint x: 823, startPoint y: 237, endPoint x: 856, endPoint y: 239, distance: 33.0
click at [856, 239] on div "# 76276 Completed Date [DATE] 14:21 Supplier Dentsply Sirona Total Value $747.05" at bounding box center [730, 291] width 273 height 145
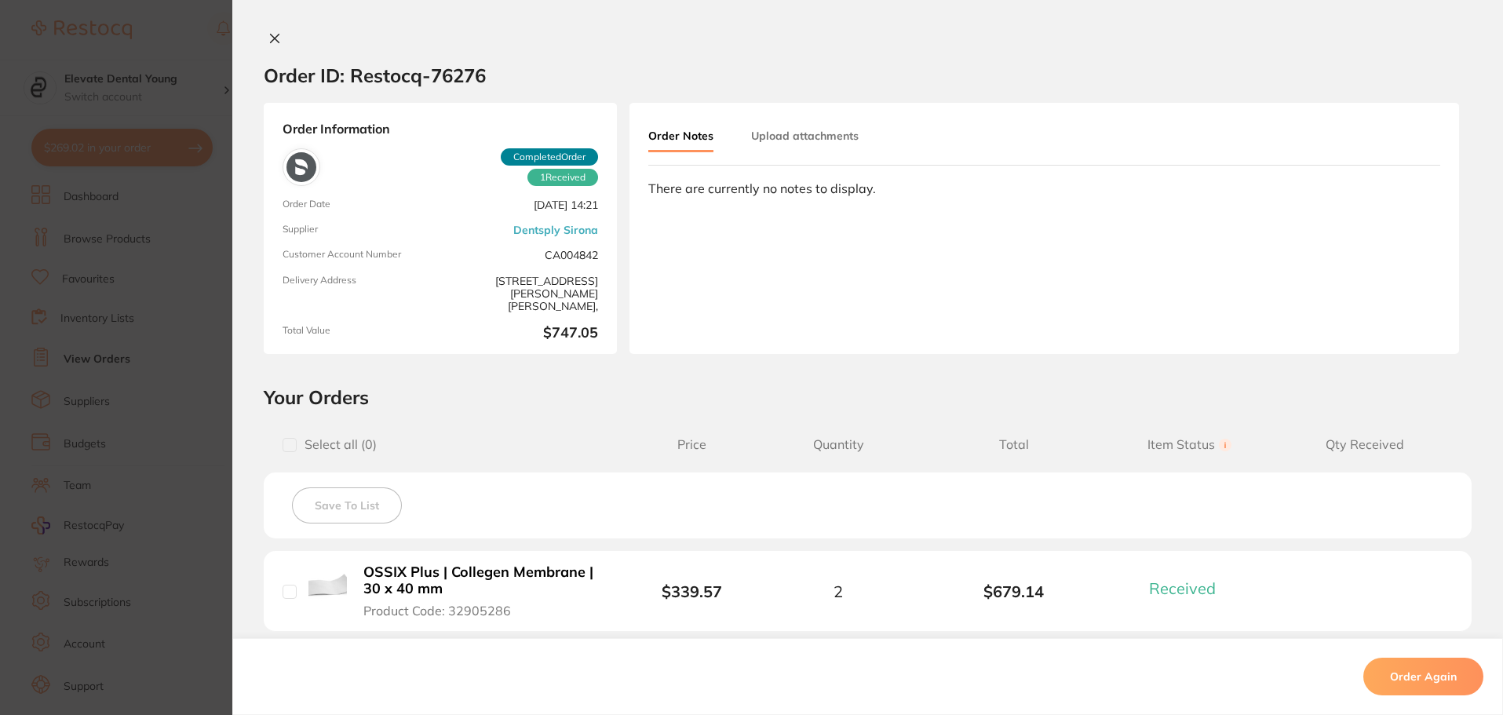
click at [268, 40] on icon at bounding box center [274, 38] width 13 height 13
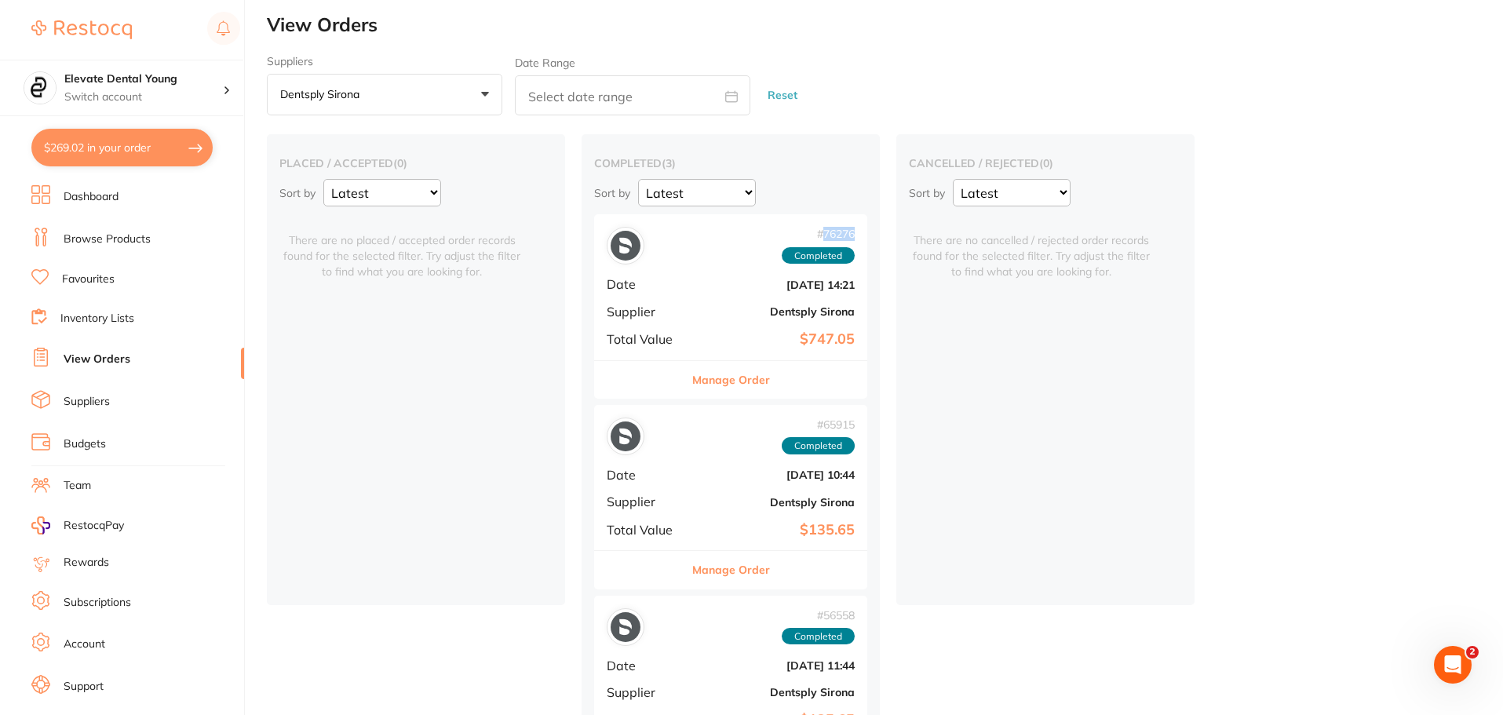
scroll to position [92, 0]
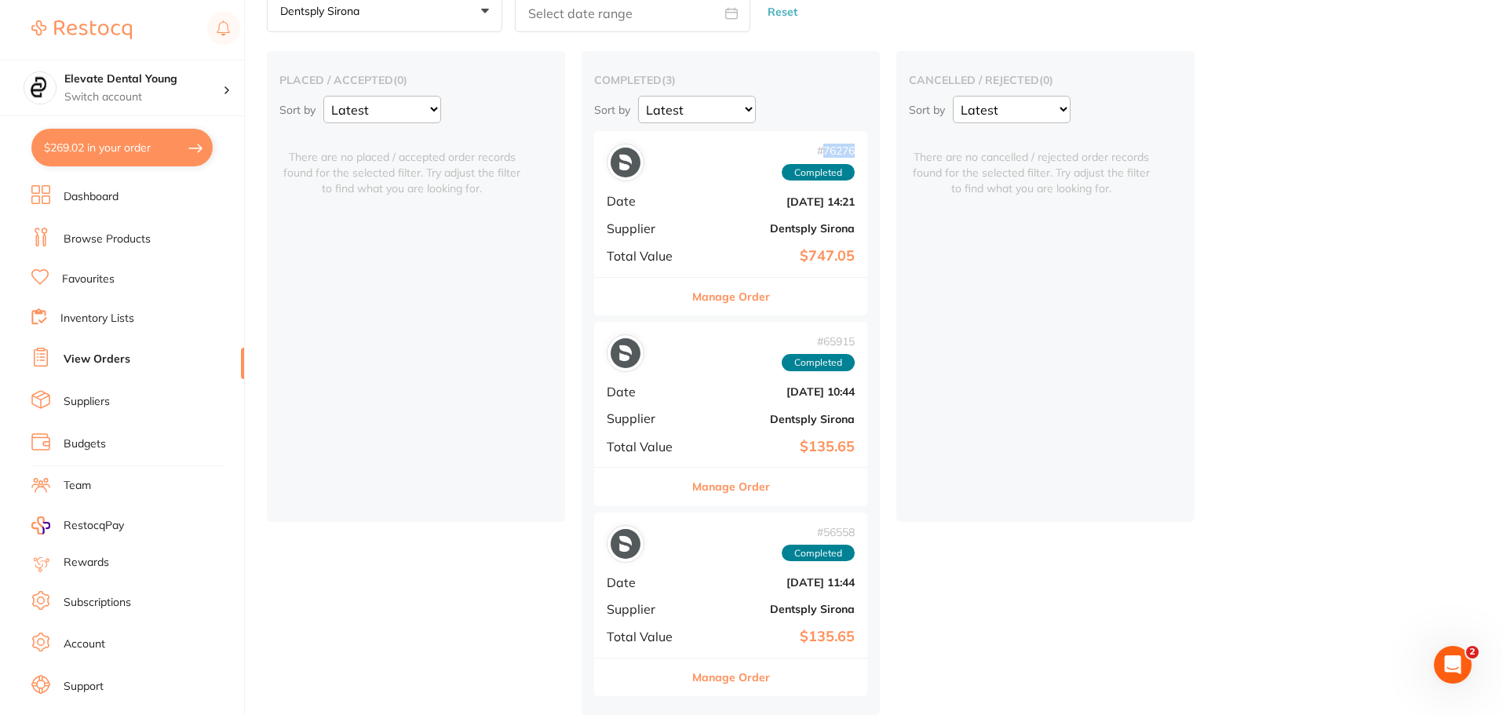
click at [720, 672] on button "Manage Order" at bounding box center [731, 677] width 78 height 38
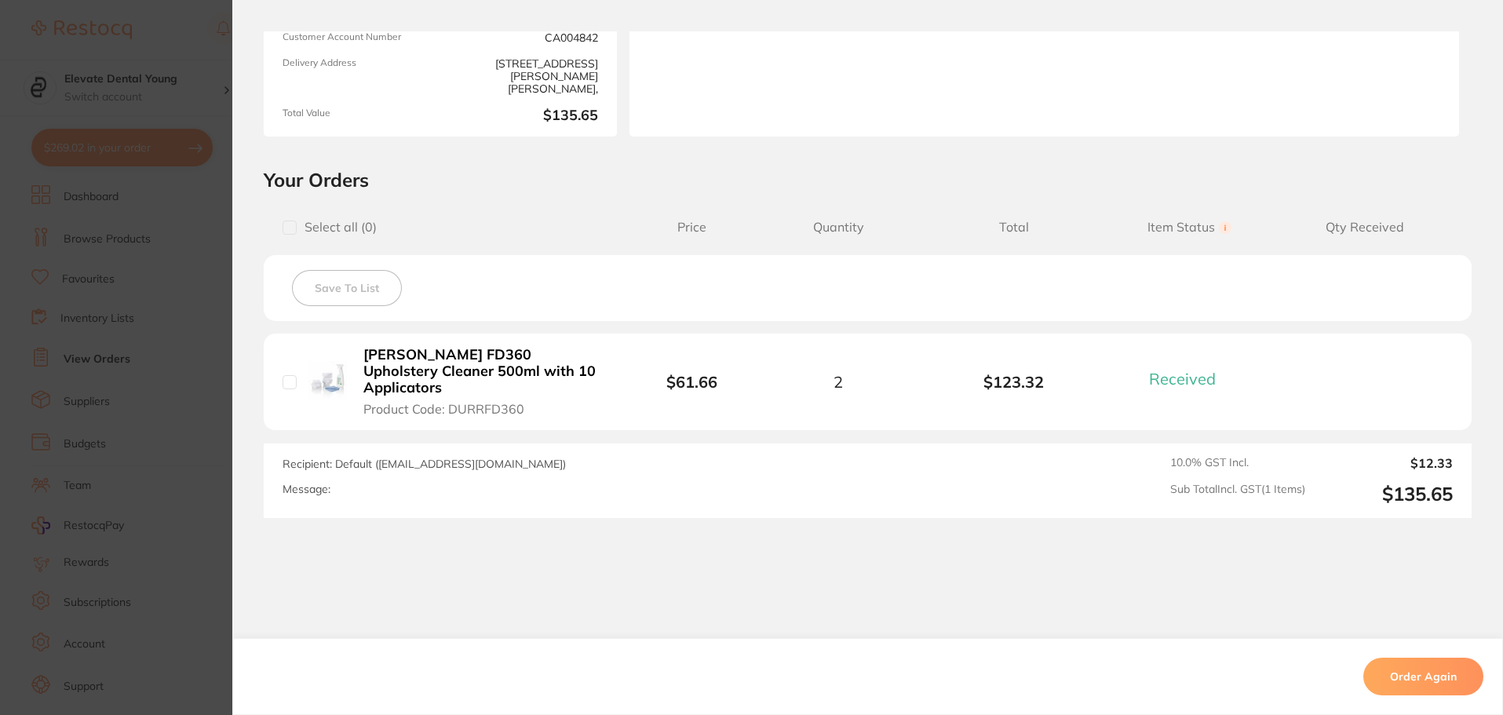
scroll to position [238, 0]
